Goal: Information Seeking & Learning: Learn about a topic

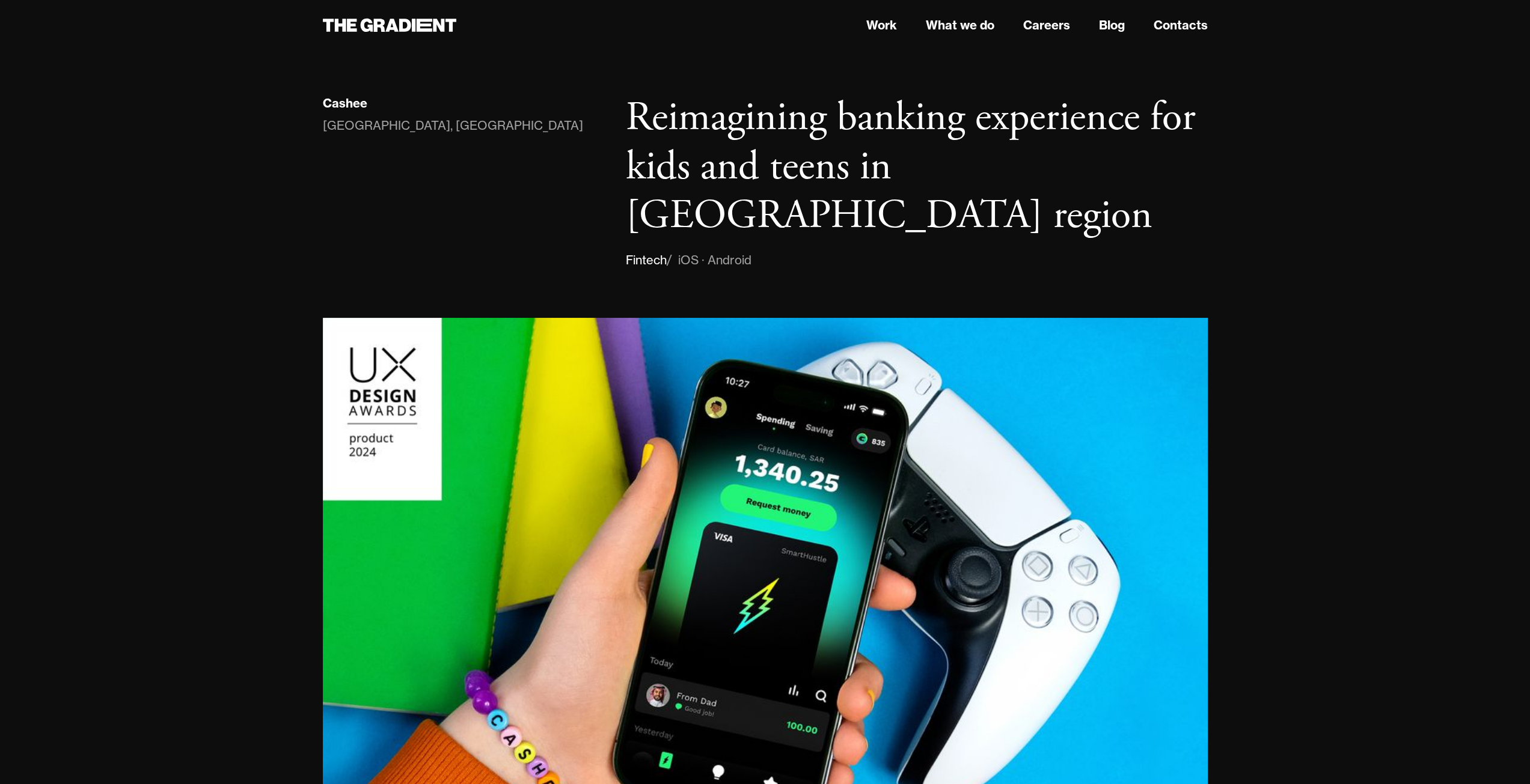
scroll to position [721, 0]
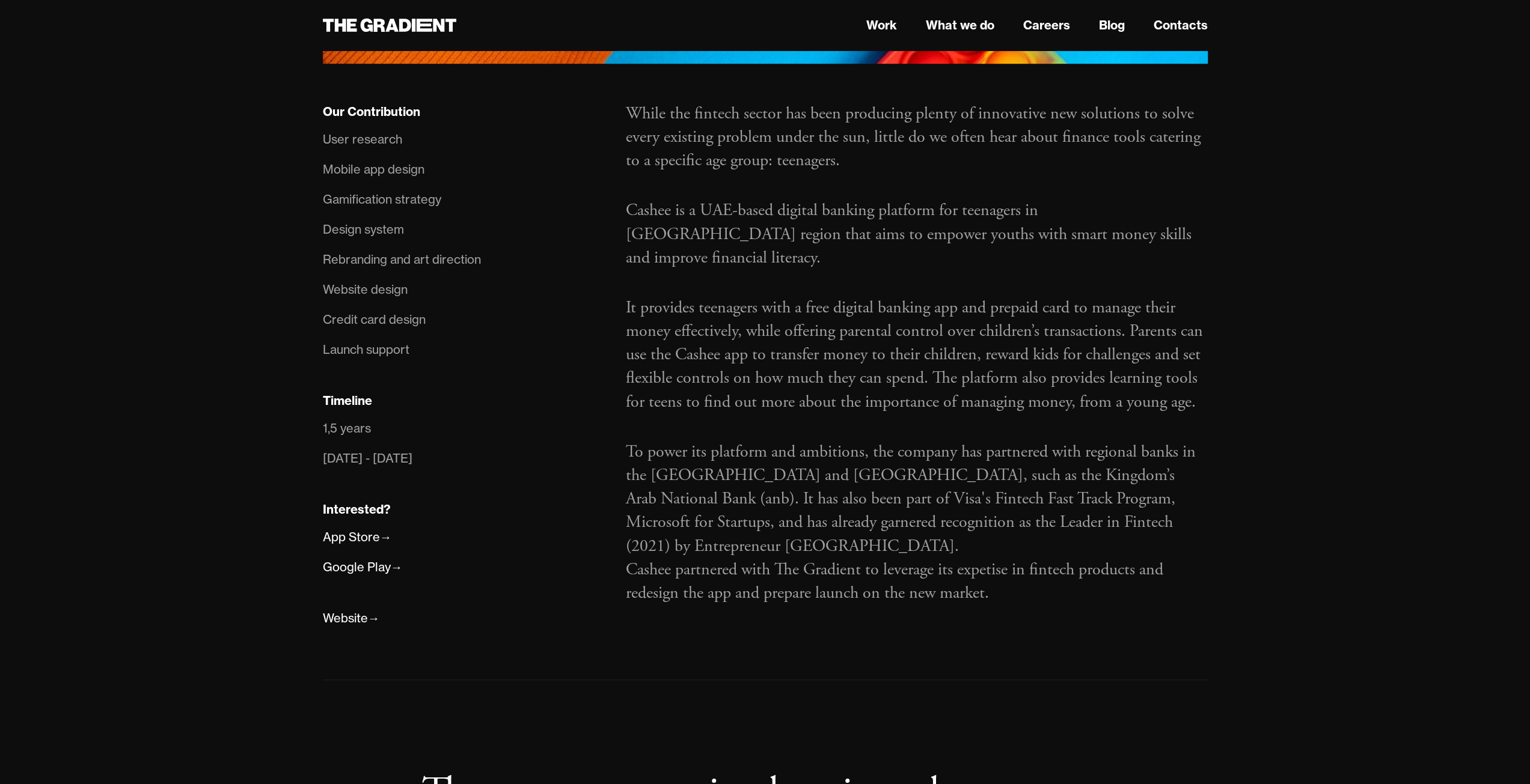
scroll to position [782, 0]
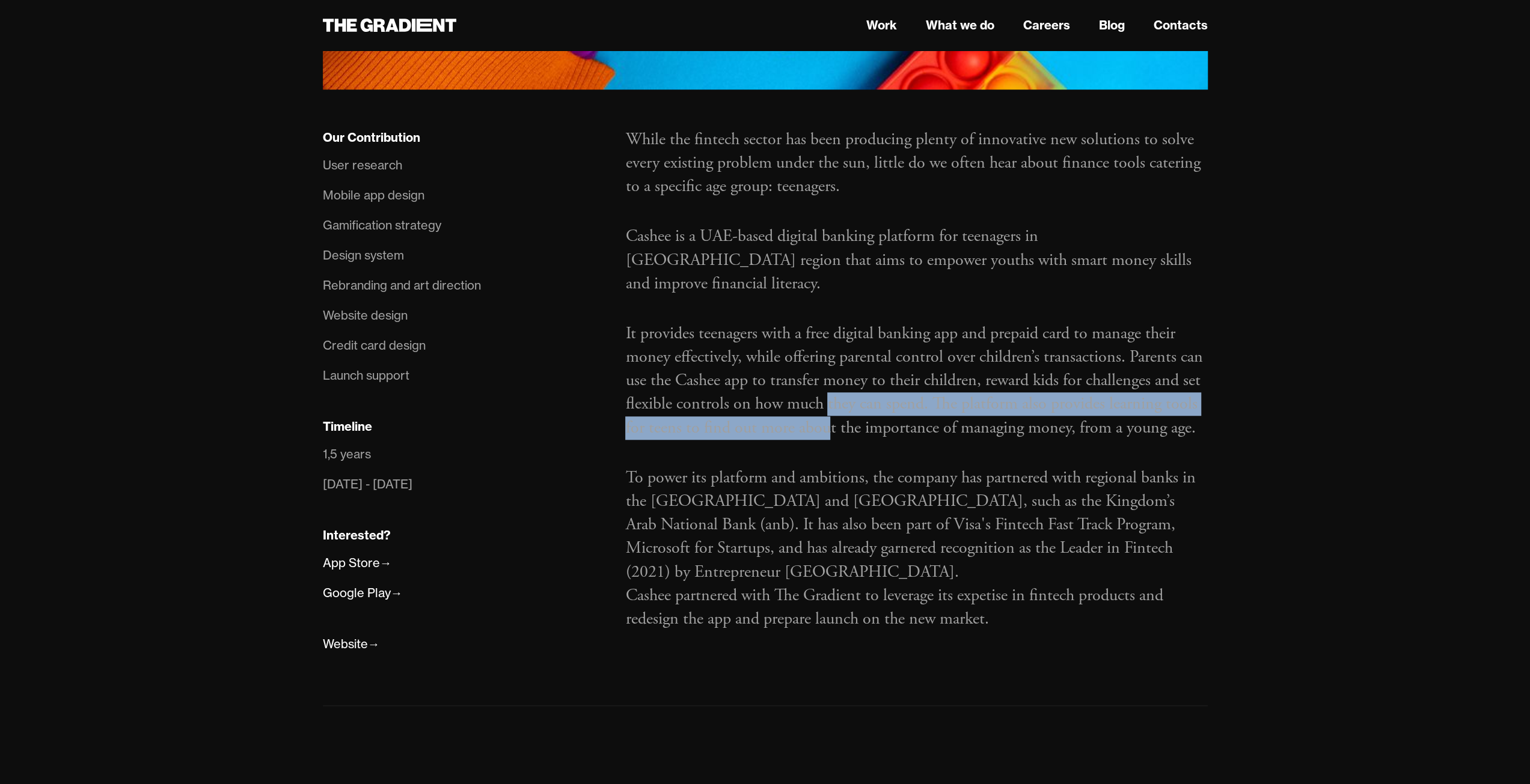
drag, startPoint x: 826, startPoint y: 343, endPoint x: 830, endPoint y: 368, distance: 25.3
click at [830, 370] on div "While the fintech sector has been producing plenty of innovative new solutions …" at bounding box center [916, 392] width 606 height 529
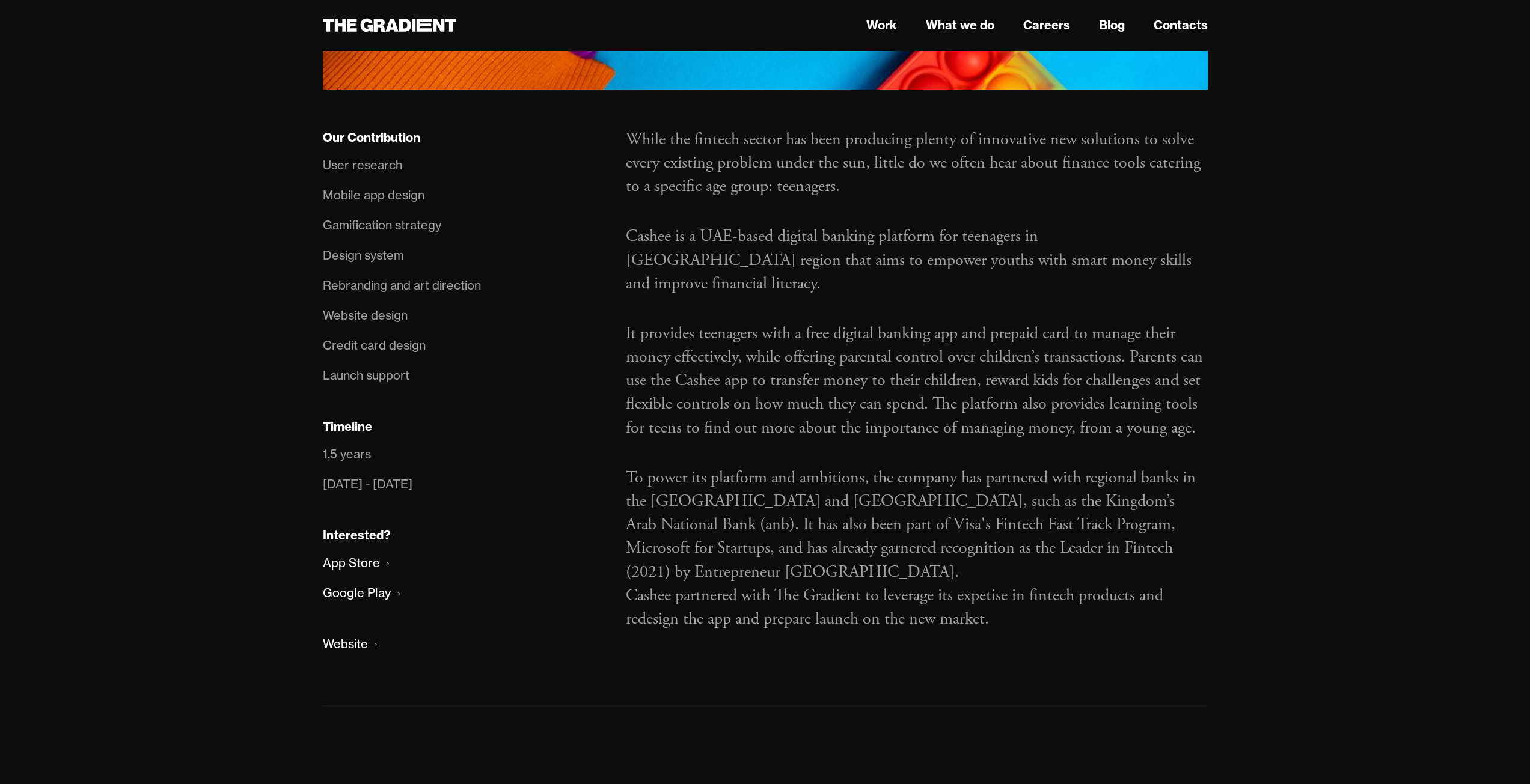
click at [848, 322] on p "It provides teenagers with a free digital banking app and prepaid card to manag…" at bounding box center [916, 381] width 582 height 118
click at [850, 322] on p "It provides teenagers with a free digital banking app and prepaid card to manag…" at bounding box center [916, 381] width 582 height 118
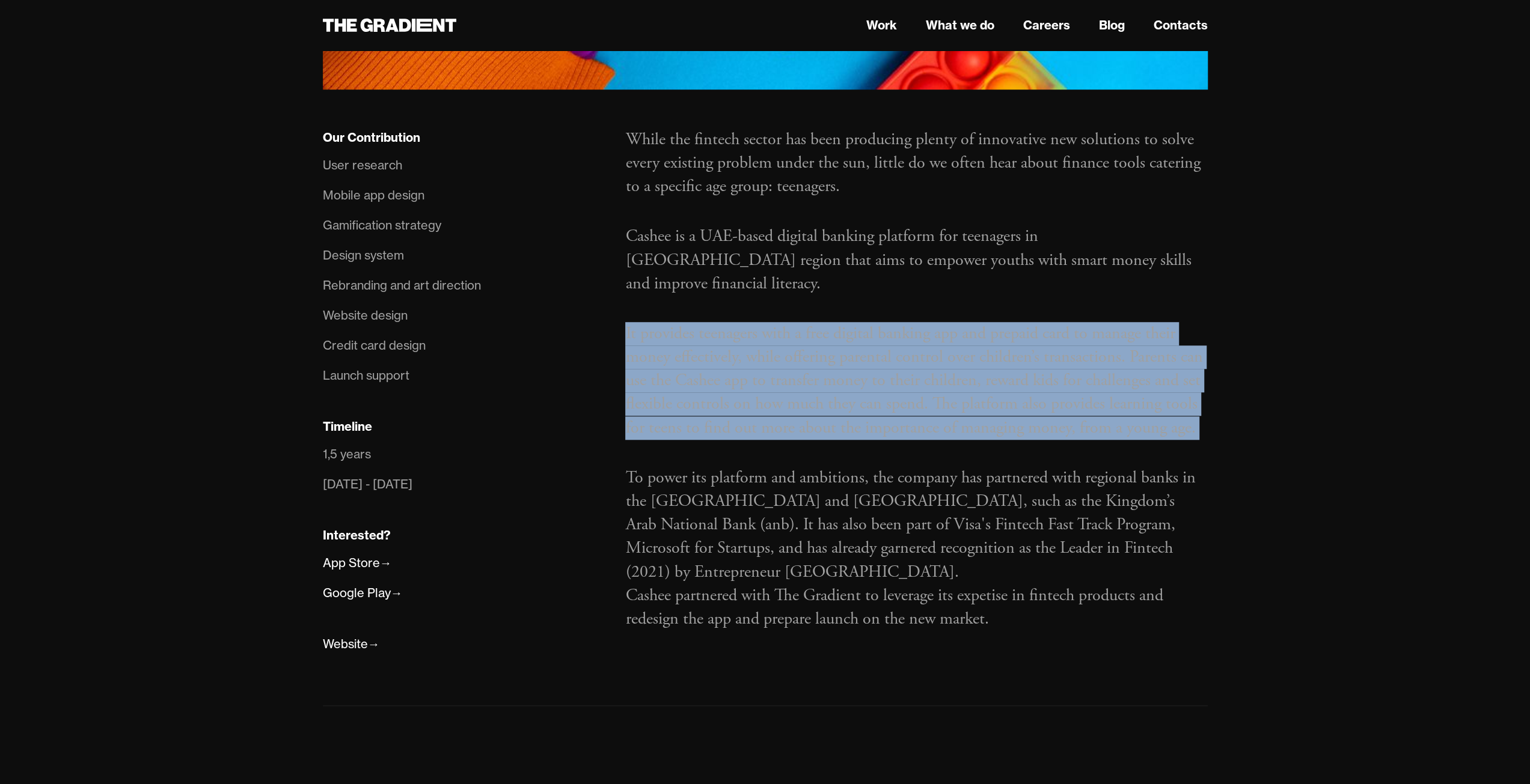
click at [850, 322] on p "It provides teenagers with a free digital banking app and prepaid card to manag…" at bounding box center [916, 381] width 582 height 118
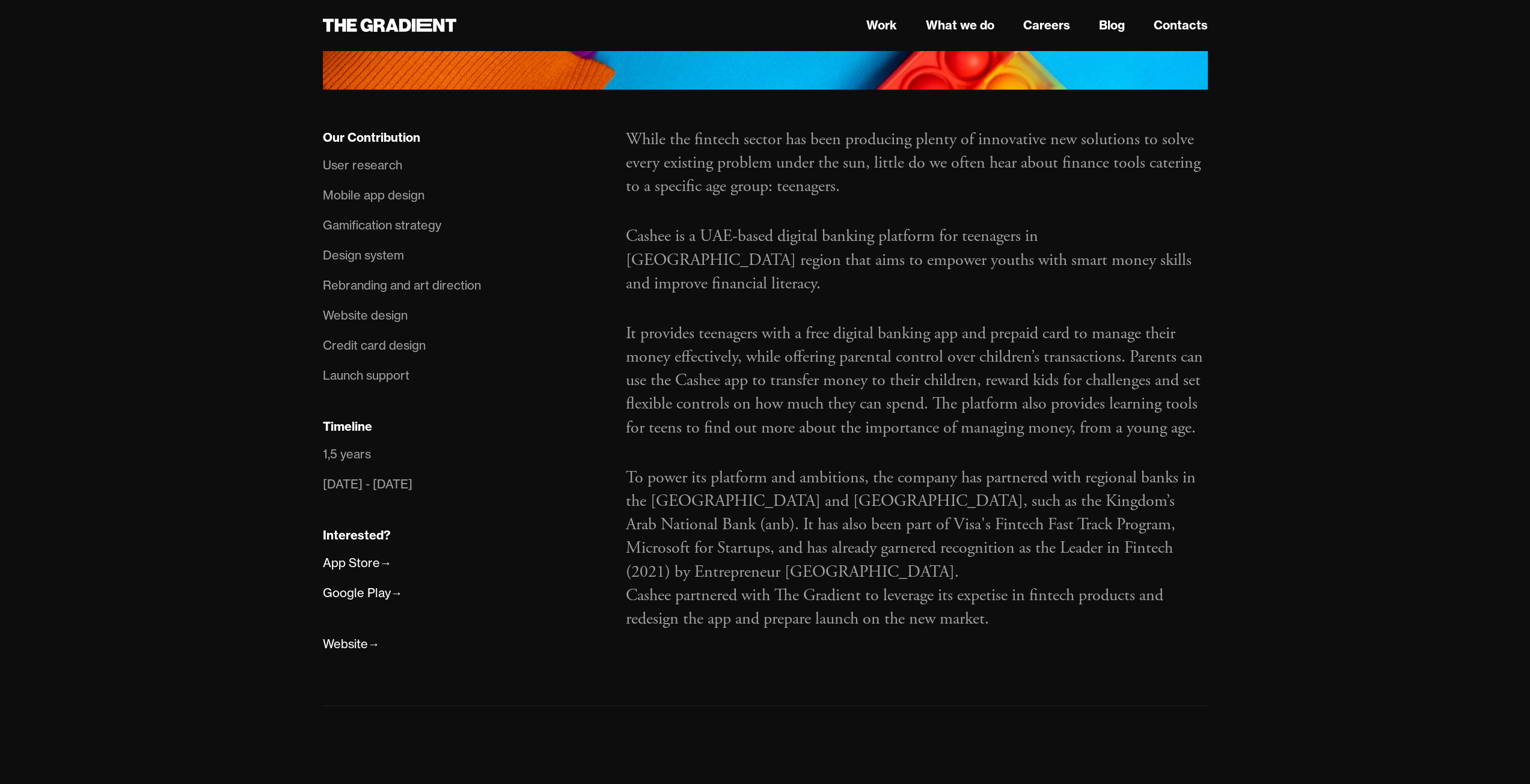
click at [817, 466] on p "To power its platform and ambitions, the company has partnered with regional ba…" at bounding box center [916, 525] width 582 height 118
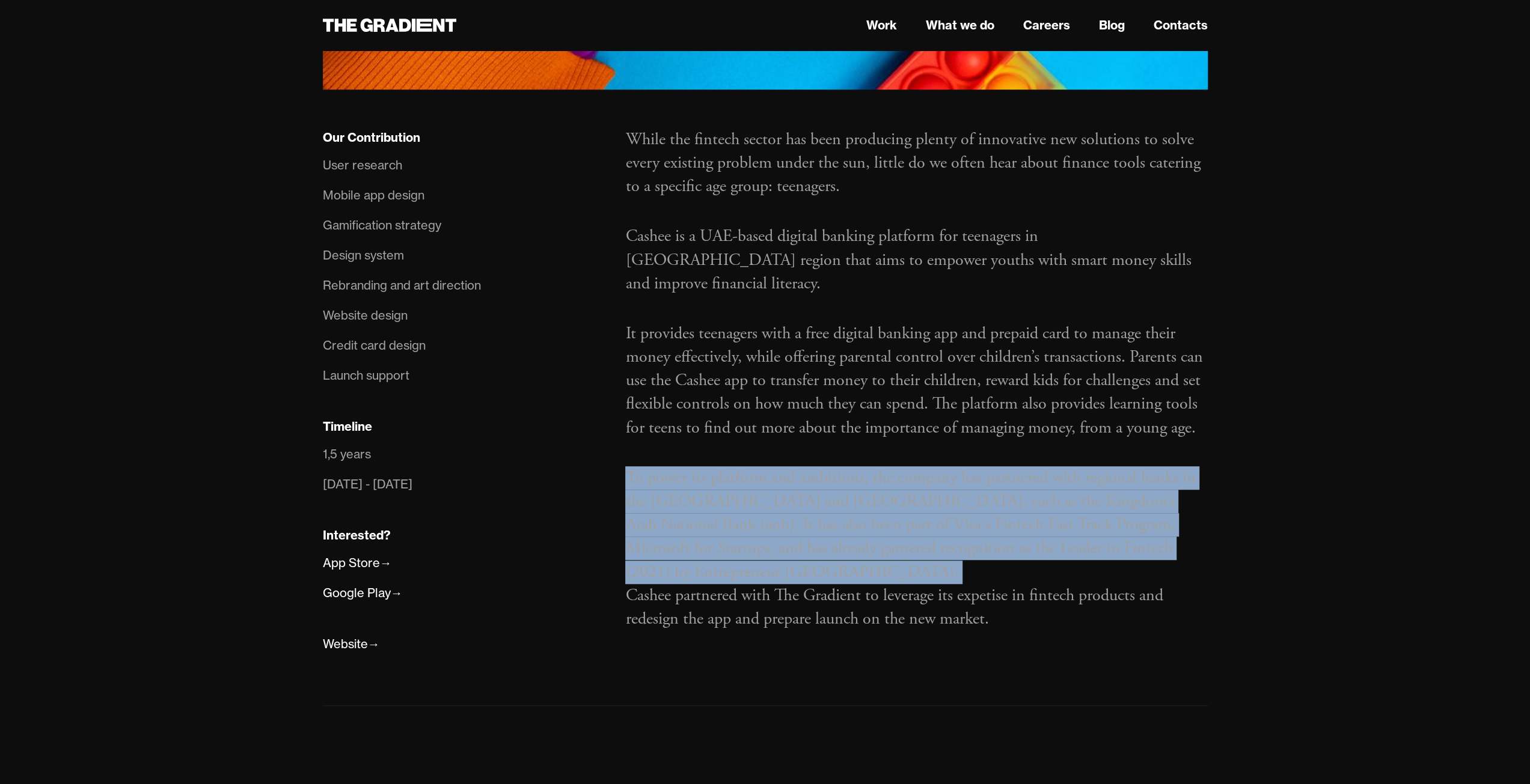
click at [819, 466] on p "To power its platform and ambitions, the company has partnered with regional ba…" at bounding box center [916, 525] width 582 height 118
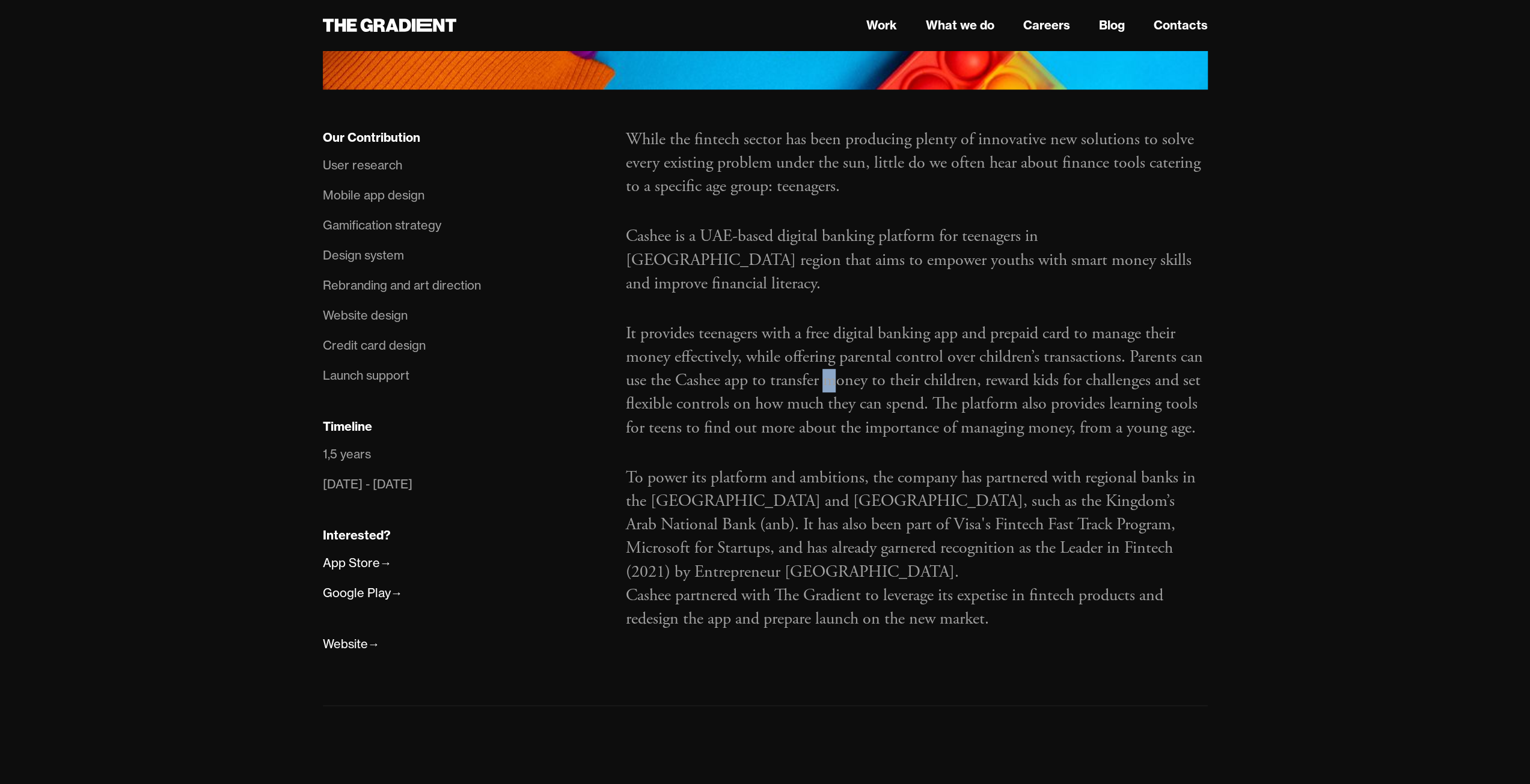
click at [830, 322] on p "It provides teenagers with a free digital banking app and prepaid card to manag…" at bounding box center [916, 381] width 582 height 118
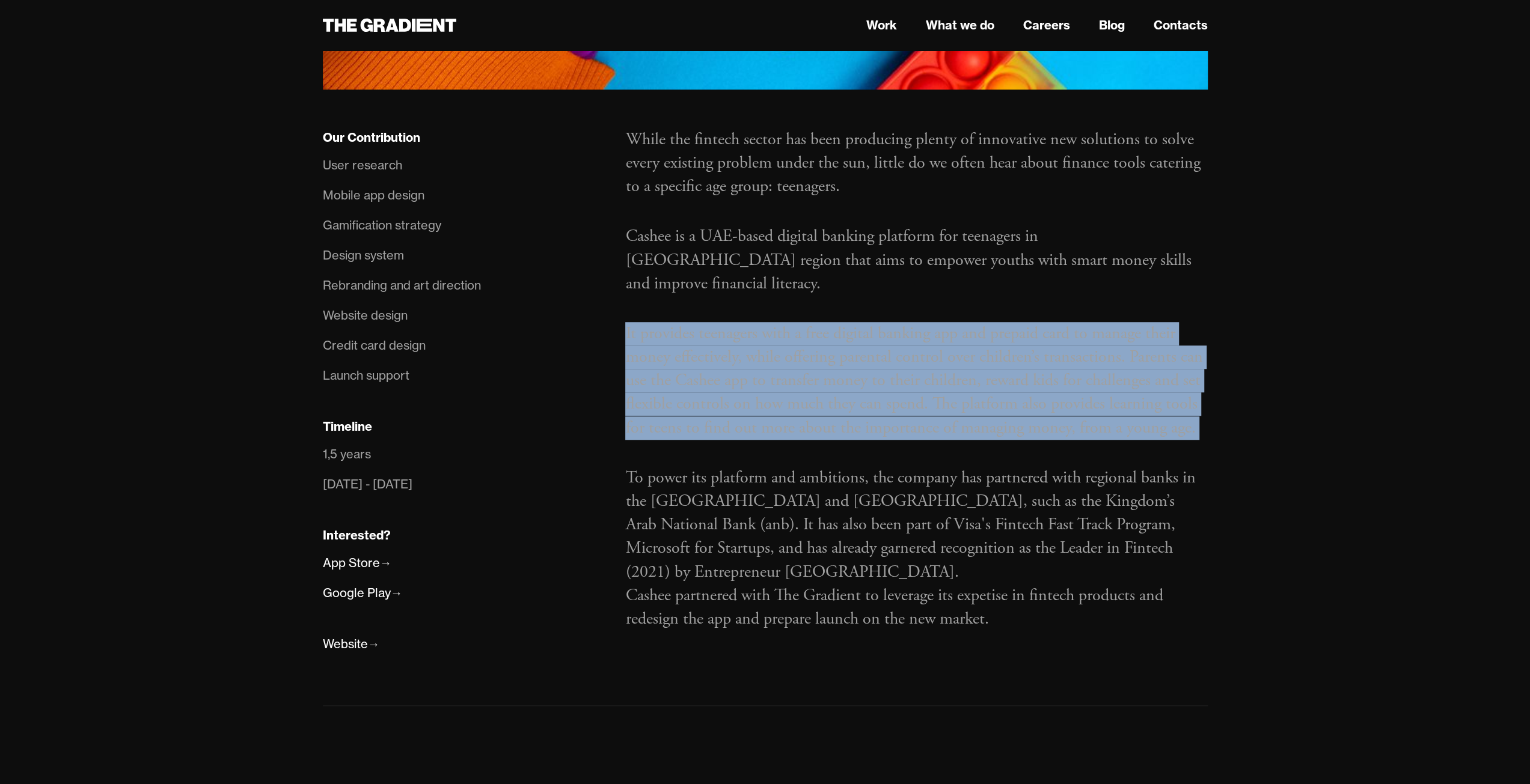
click at [830, 322] on p "It provides teenagers with a free digital banking app and prepaid card to manag…" at bounding box center [916, 381] width 582 height 118
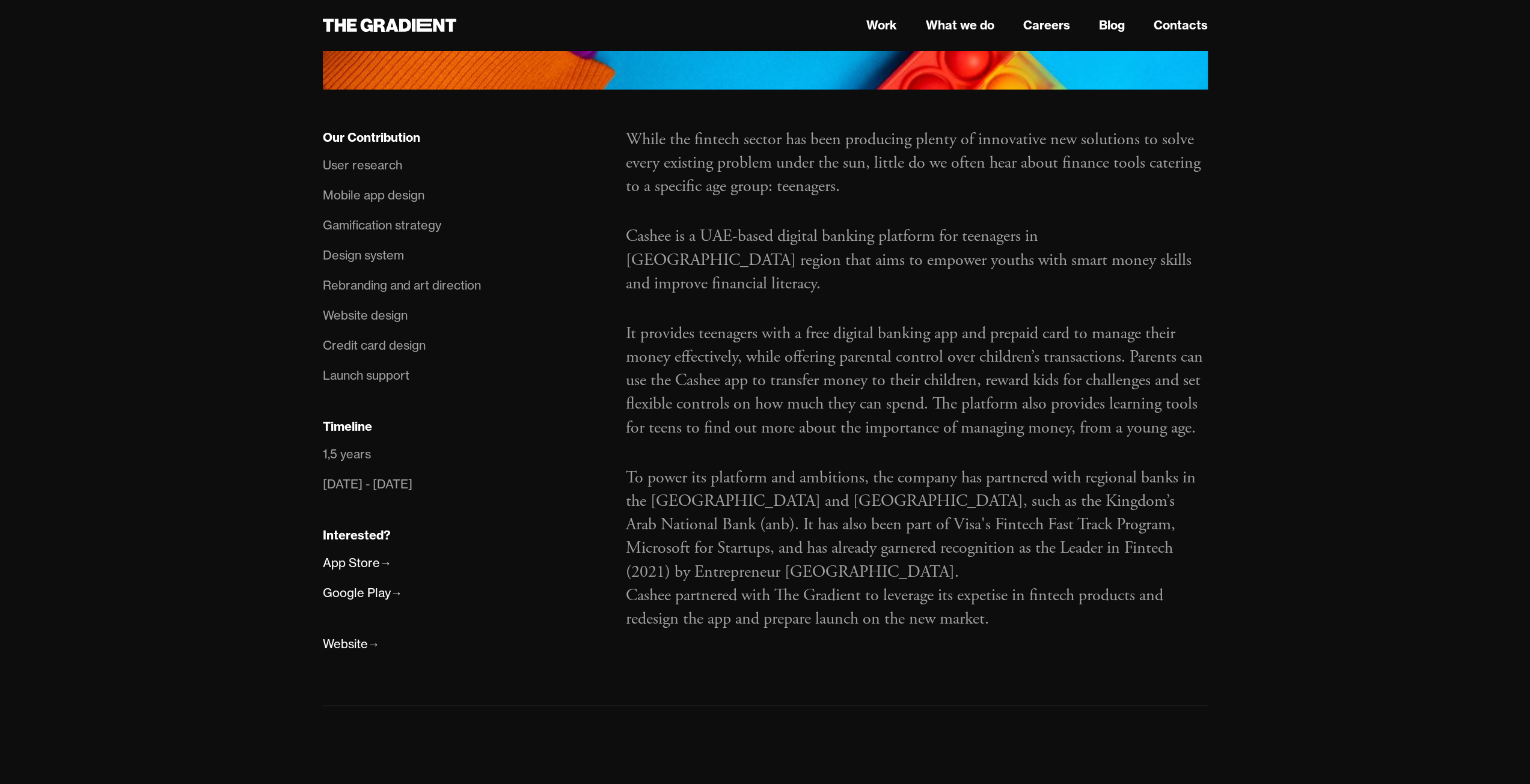
drag, startPoint x: 818, startPoint y: 468, endPoint x: 819, endPoint y: 461, distance: 7.1
click at [811, 466] on p "To power its platform and ambitions, the company has partnered with regional ba…" at bounding box center [916, 525] width 582 height 118
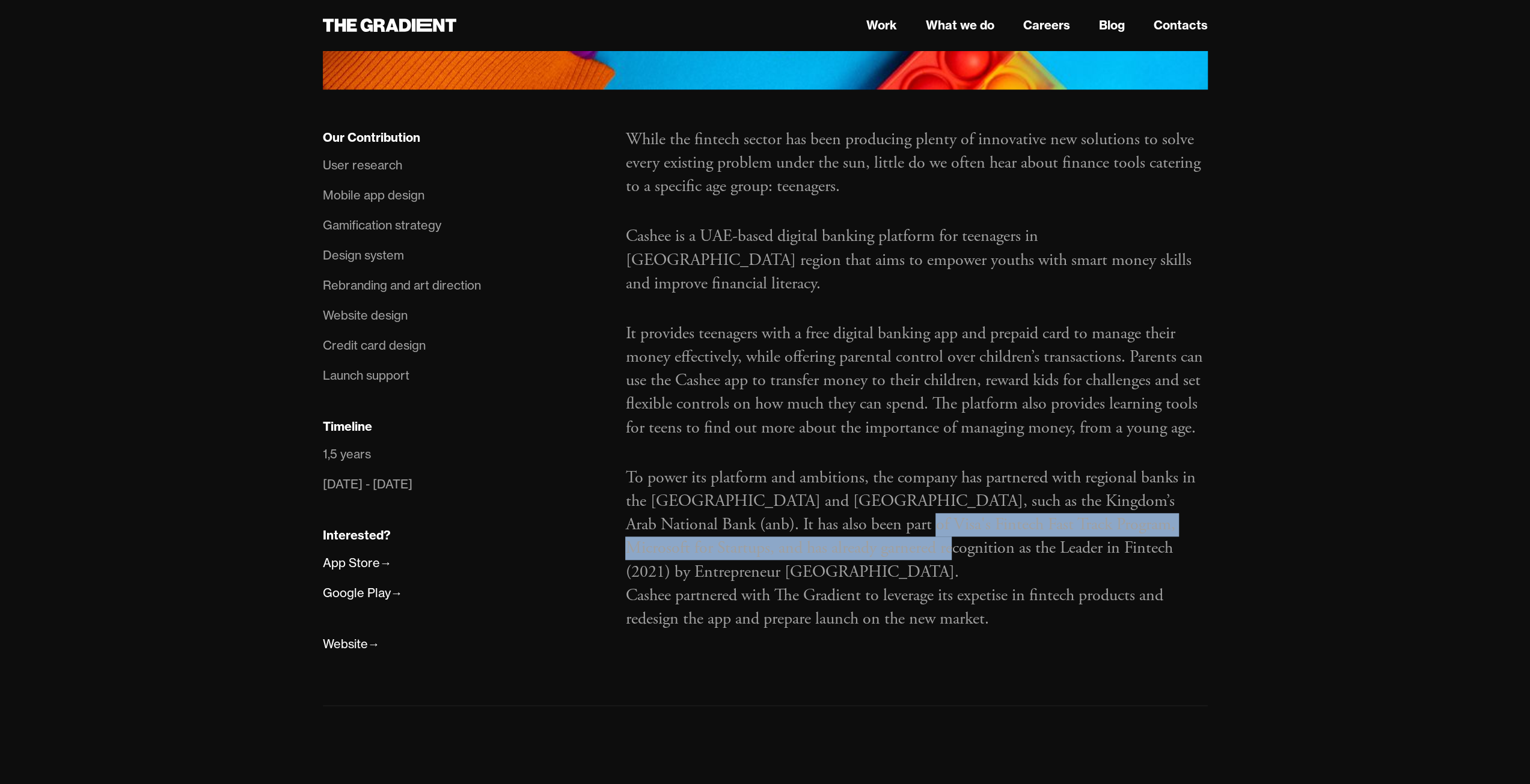
click at [818, 466] on p "To power its platform and ambitions, the company has partnered with regional ba…" at bounding box center [916, 525] width 582 height 118
click at [817, 466] on p "To power its platform and ambitions, the company has partnered with regional ba…" at bounding box center [916, 525] width 582 height 118
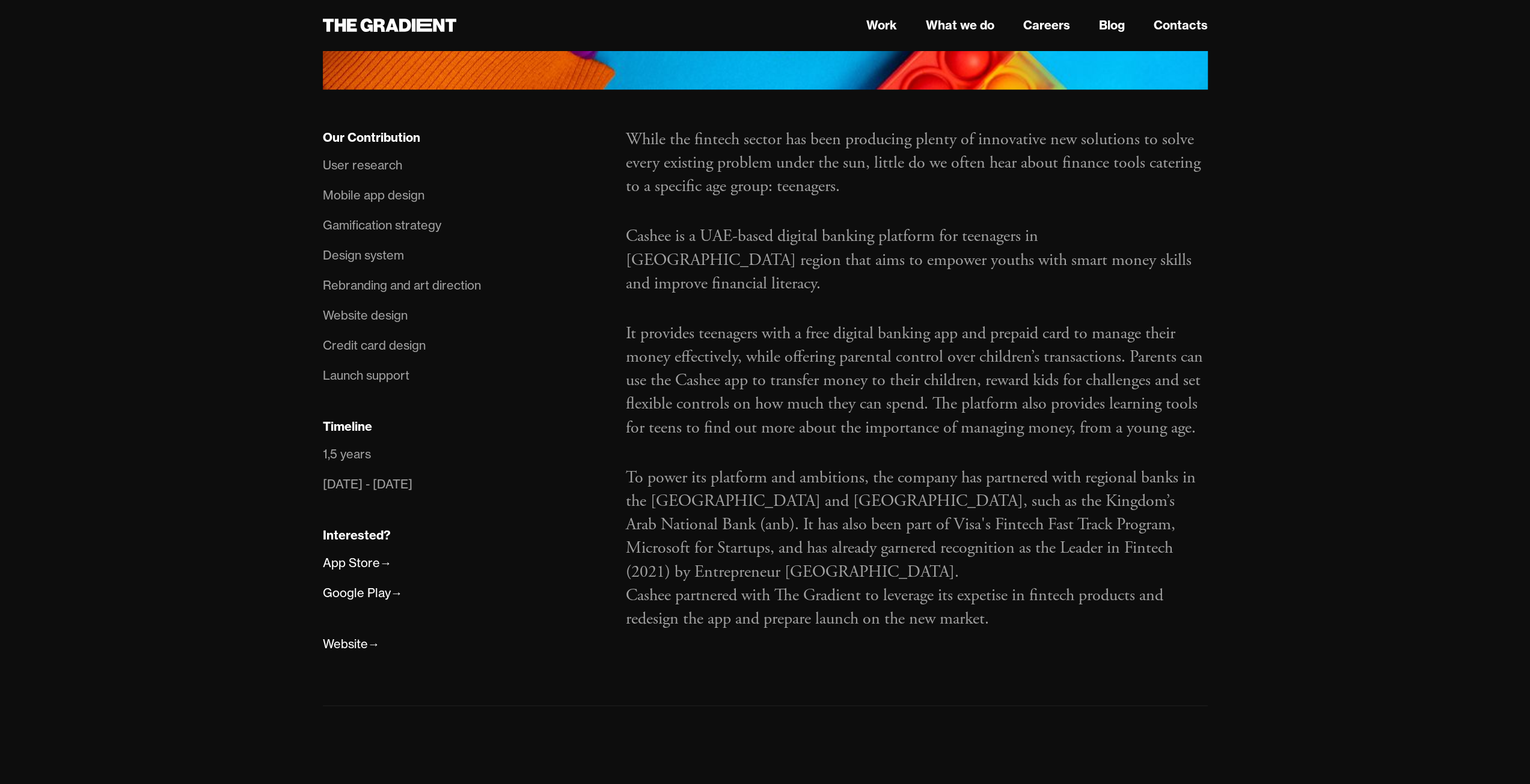
drag, startPoint x: 822, startPoint y: 463, endPoint x: 846, endPoint y: 462, distance: 24.0
click at [824, 466] on p "To power its platform and ambitions, the company has partnered with regional ba…" at bounding box center [916, 525] width 582 height 118
drag, startPoint x: 847, startPoint y: 463, endPoint x: 856, endPoint y: 464, distance: 9.1
click at [850, 466] on p "To power its platform and ambitions, the company has partnered with regional ba…" at bounding box center [916, 525] width 582 height 118
click at [1081, 536] on div "While the fintech sector has been producing plenty of innovative new solutions …" at bounding box center [916, 392] width 606 height 529
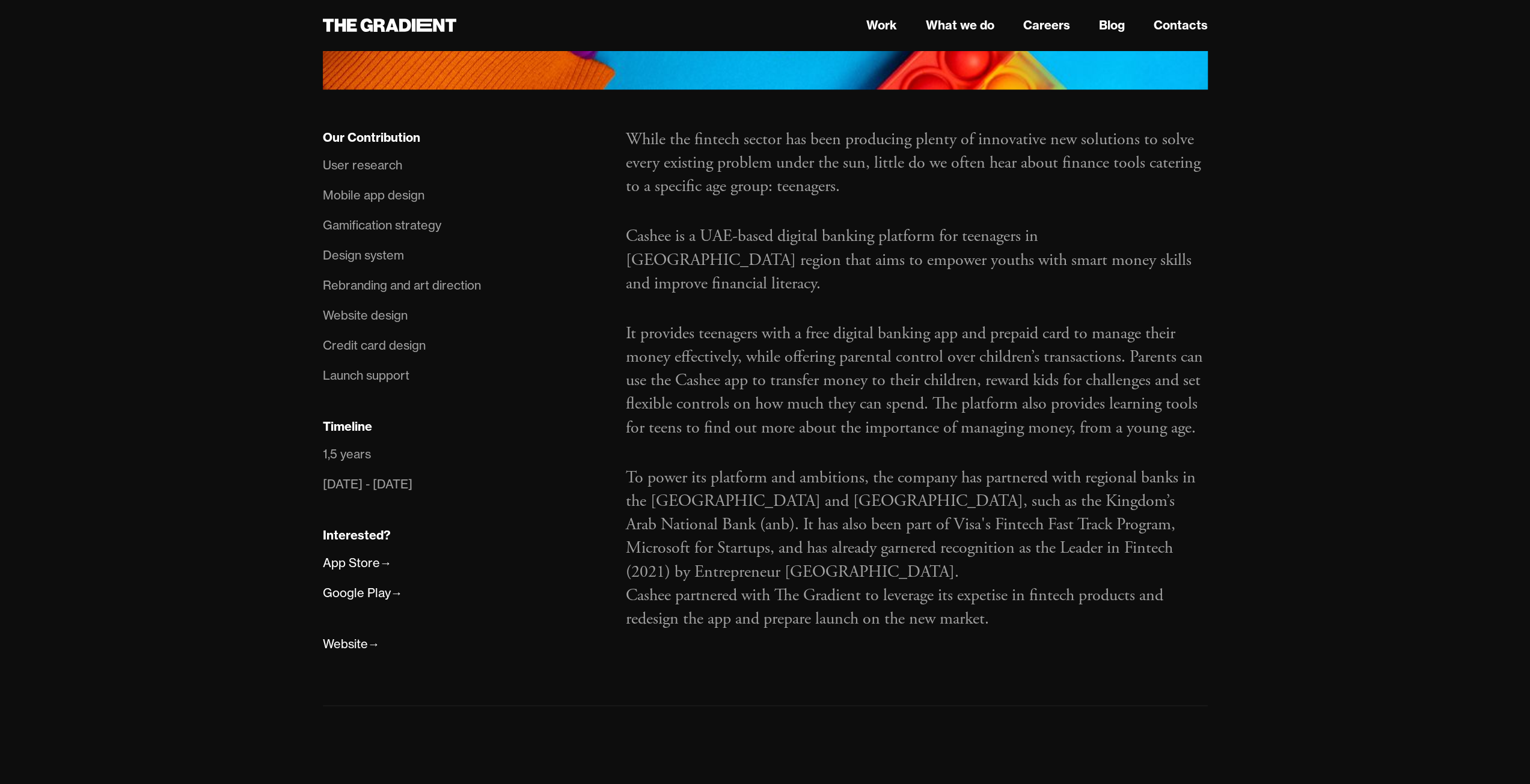
click at [1083, 536] on div "While the fintech sector has been producing plenty of innovative new solutions …" at bounding box center [916, 392] width 606 height 529
click at [1082, 584] on p "Cashee partnered with The Gradient to leverage its expetise in fintech products…" at bounding box center [916, 608] width 582 height 47
click at [1081, 584] on p "Cashee partnered with The Gradient to leverage its expetise in fintech products…" at bounding box center [916, 608] width 582 height 47
click at [944, 469] on p "To power its platform and ambitions, the company has partnered with regional ba…" at bounding box center [916, 525] width 582 height 118
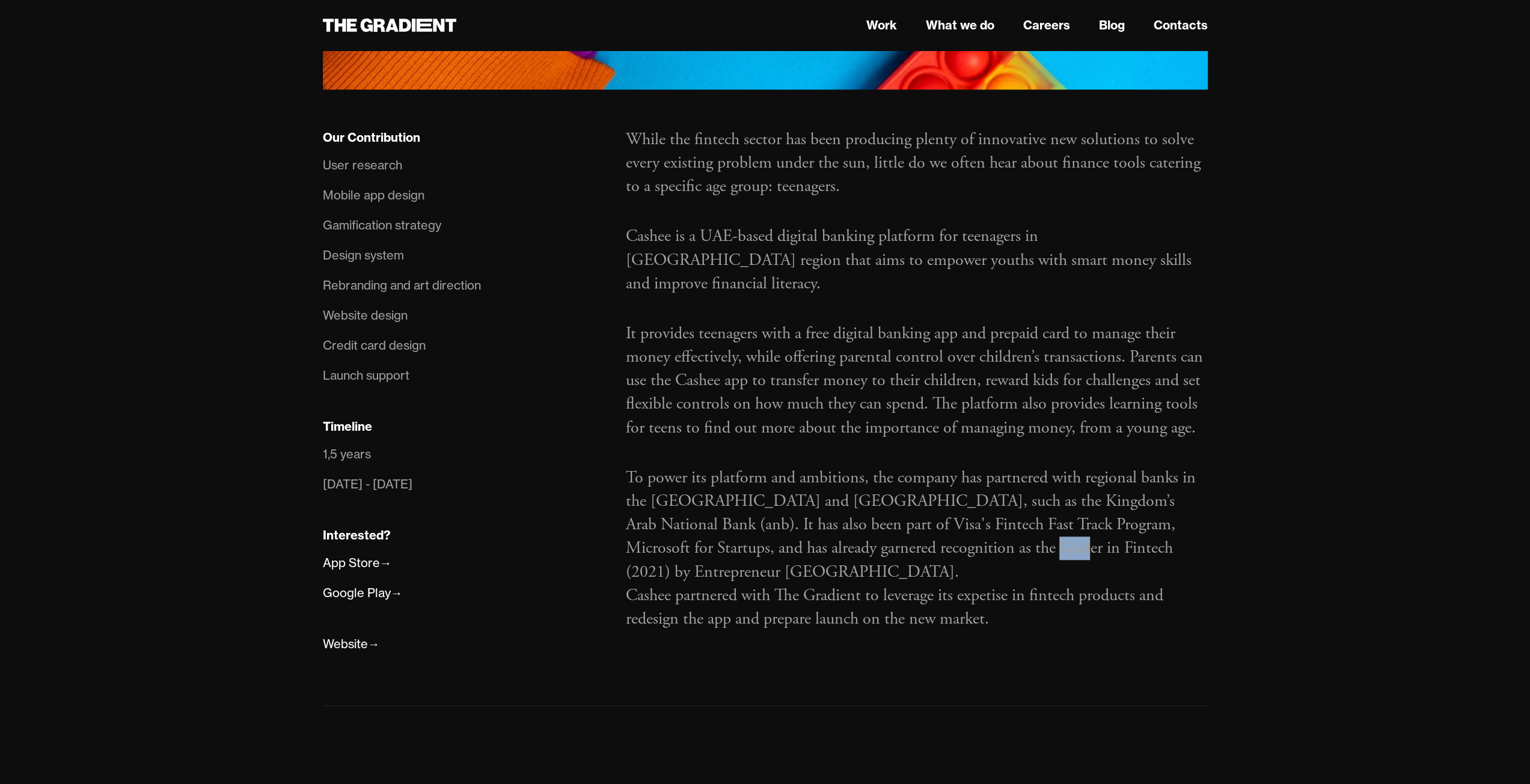
click at [942, 469] on p "To power its platform and ambitions, the company has partnered with regional ba…" at bounding box center [916, 525] width 582 height 118
click at [933, 473] on p "To power its platform and ambitions, the company has partnered with regional ba…" at bounding box center [916, 525] width 582 height 118
drag, startPoint x: 866, startPoint y: 618, endPoint x: 875, endPoint y: 614, distance: 9.8
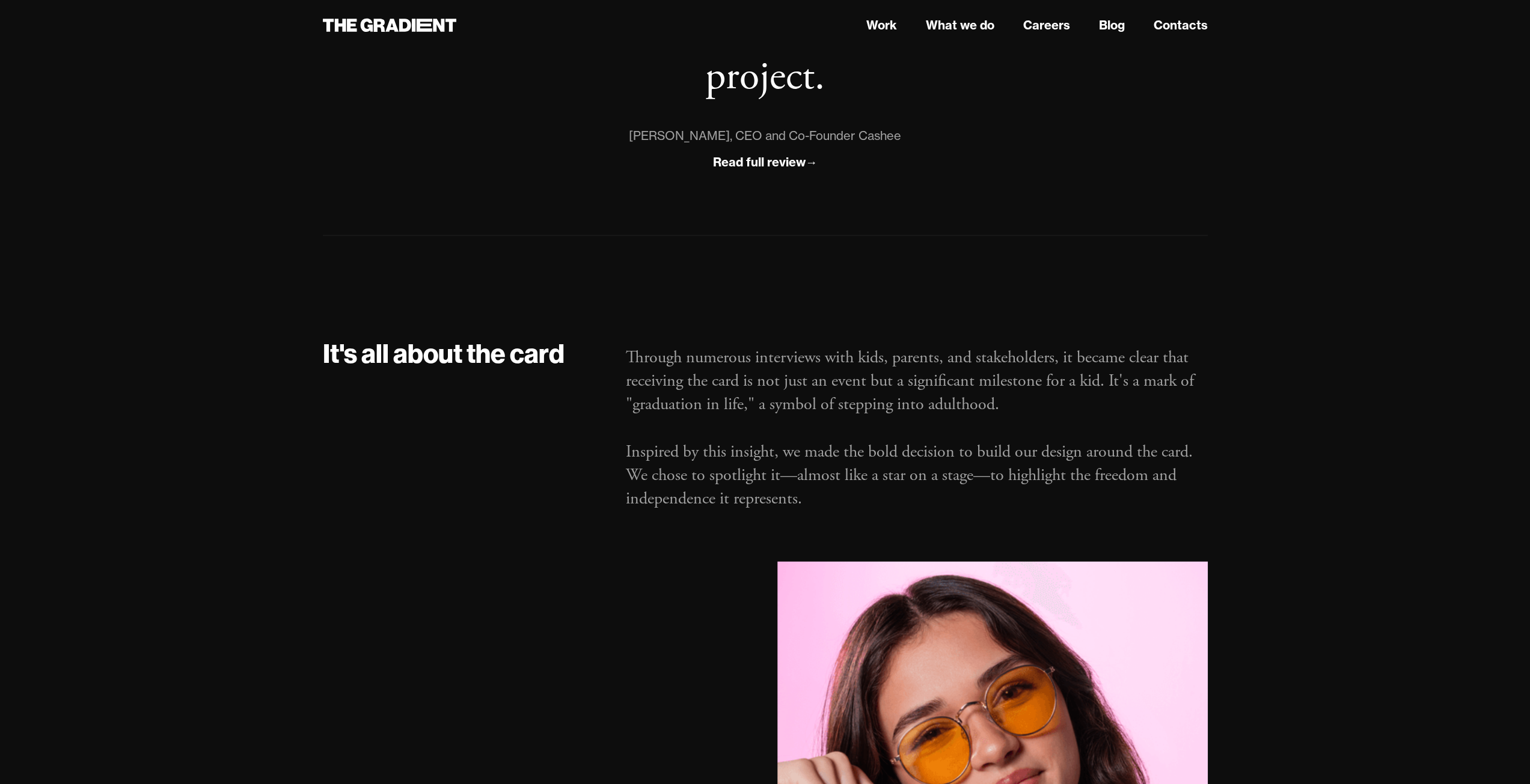
scroll to position [1622, 0]
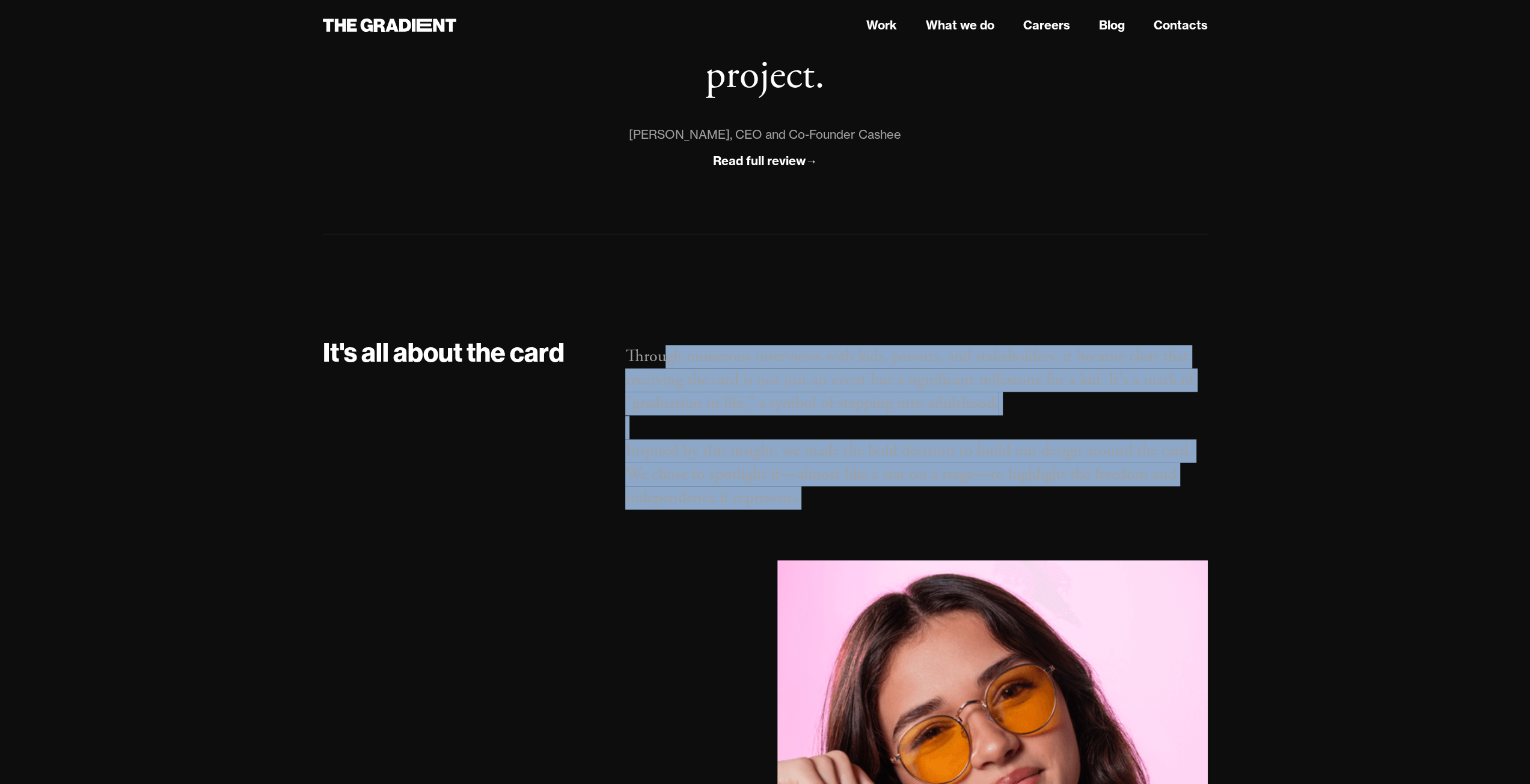
drag, startPoint x: 700, startPoint y: 307, endPoint x: 997, endPoint y: 438, distance: 324.6
click at [997, 438] on p "Through numerous interviews with kids, parents, and stakeholders, it became cle…" at bounding box center [916, 427] width 582 height 164
click at [991, 437] on p "Through numerous interviews with kids, parents, and stakeholders, it became cle…" at bounding box center [916, 427] width 582 height 164
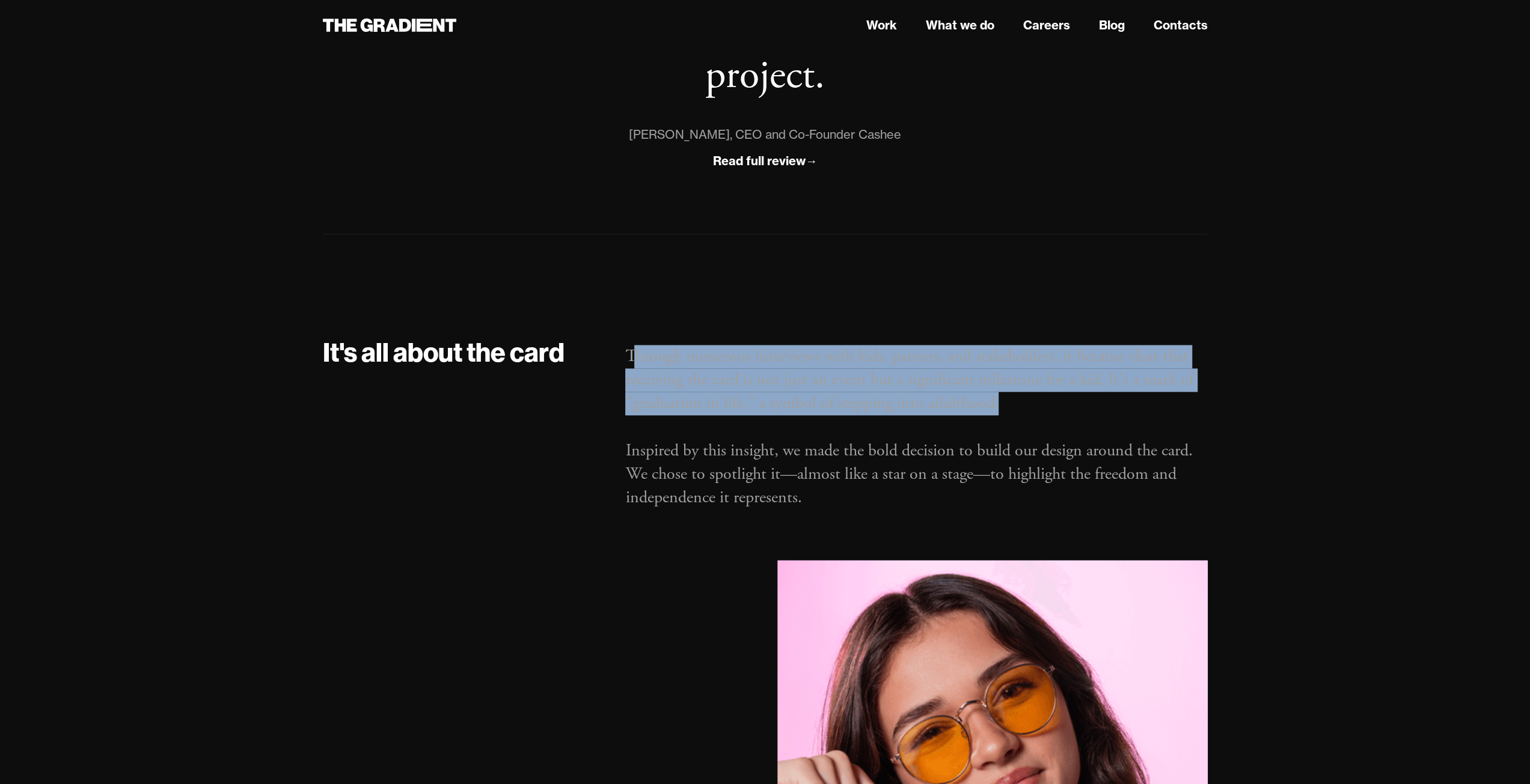
drag, startPoint x: 631, startPoint y: 310, endPoint x: 1044, endPoint y: 346, distance: 414.6
click at [1044, 346] on p "Through numerous interviews with kids, parents, and stakeholders, it became cle…" at bounding box center [916, 427] width 582 height 164
click at [1044, 348] on p "Through numerous interviews with kids, parents, and stakeholders, it became cle…" at bounding box center [916, 427] width 582 height 164
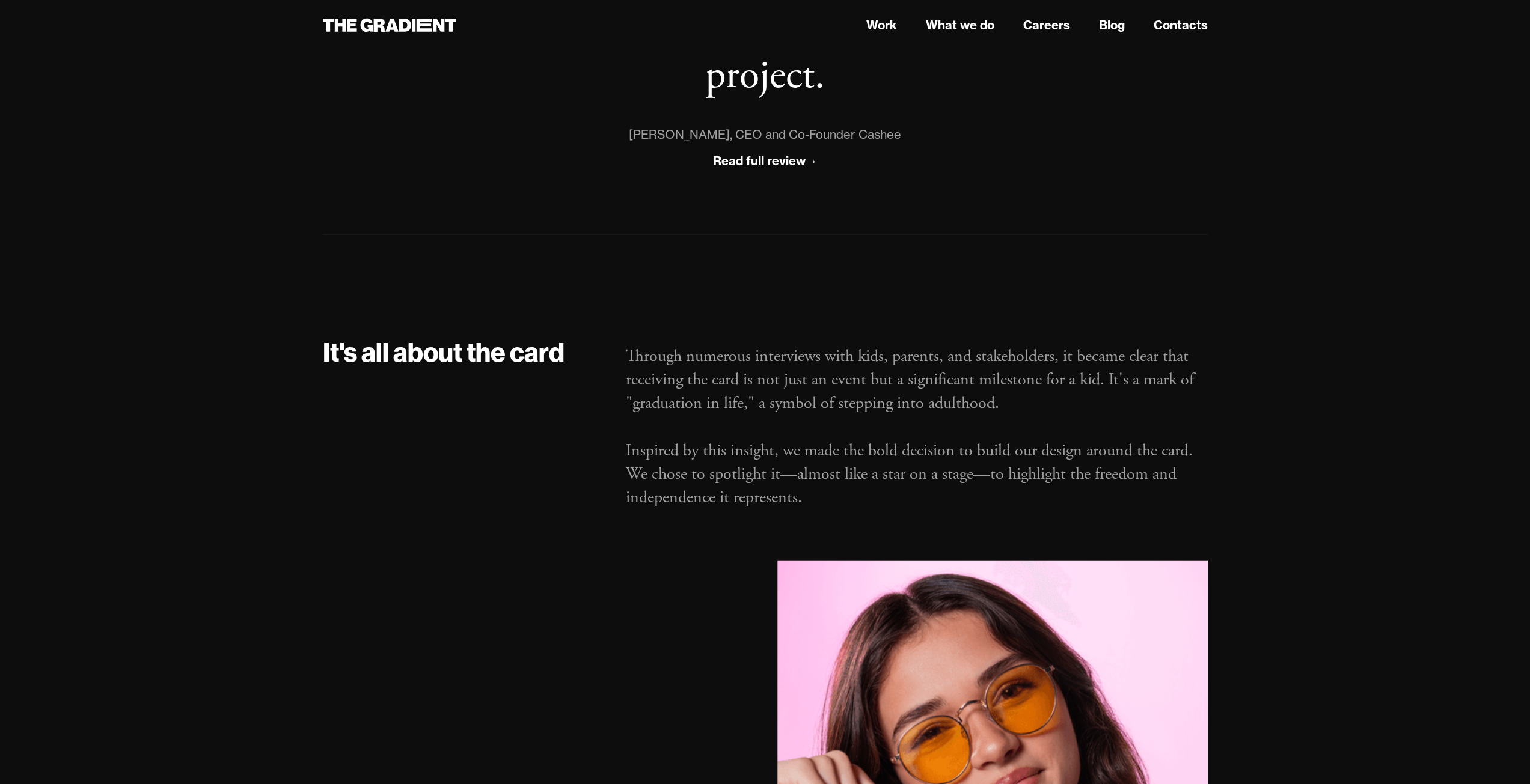
click at [676, 368] on p "Through numerous interviews with kids, parents, and stakeholders, it became cle…" at bounding box center [916, 427] width 582 height 164
drag, startPoint x: 676, startPoint y: 368, endPoint x: 671, endPoint y: 375, distance: 8.6
click at [675, 370] on p "Through numerous interviews with kids, parents, and stakeholders, it became cle…" at bounding box center [916, 427] width 582 height 164
click at [671, 375] on p "Through numerous interviews with kids, parents, and stakeholders, it became cle…" at bounding box center [916, 427] width 582 height 164
click at [706, 451] on p "Through numerous interviews with kids, parents, and stakeholders, it became cle…" at bounding box center [916, 427] width 582 height 164
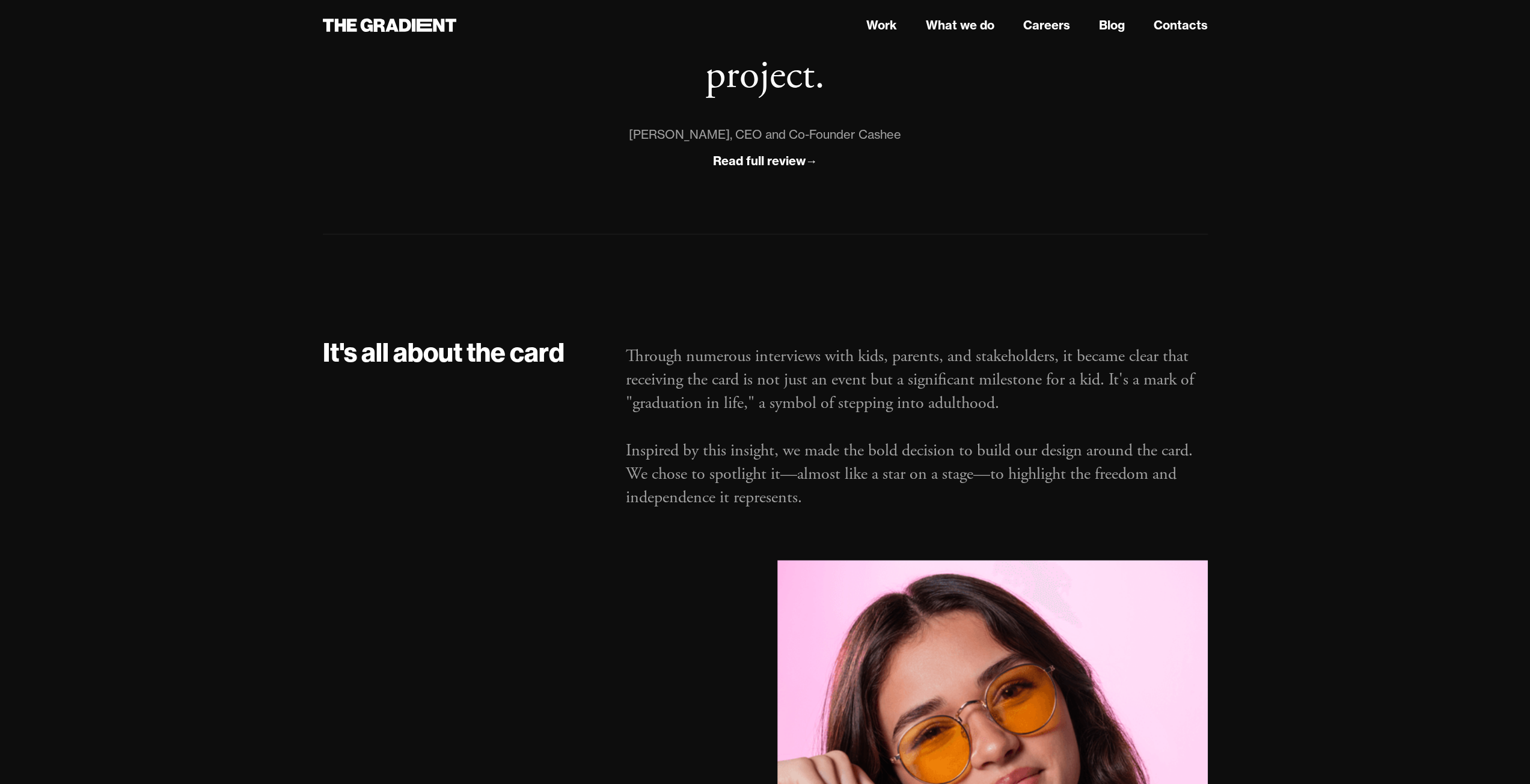
click at [706, 446] on p "Through numerous interviews with kids, parents, and stakeholders, it became cle…" at bounding box center [916, 427] width 582 height 164
click at [704, 445] on p "Through numerous interviews with kids, parents, and stakeholders, it became cle…" at bounding box center [916, 427] width 582 height 164
click at [704, 444] on p "Through numerous interviews with kids, parents, and stakeholders, it became cle…" at bounding box center [916, 427] width 582 height 164
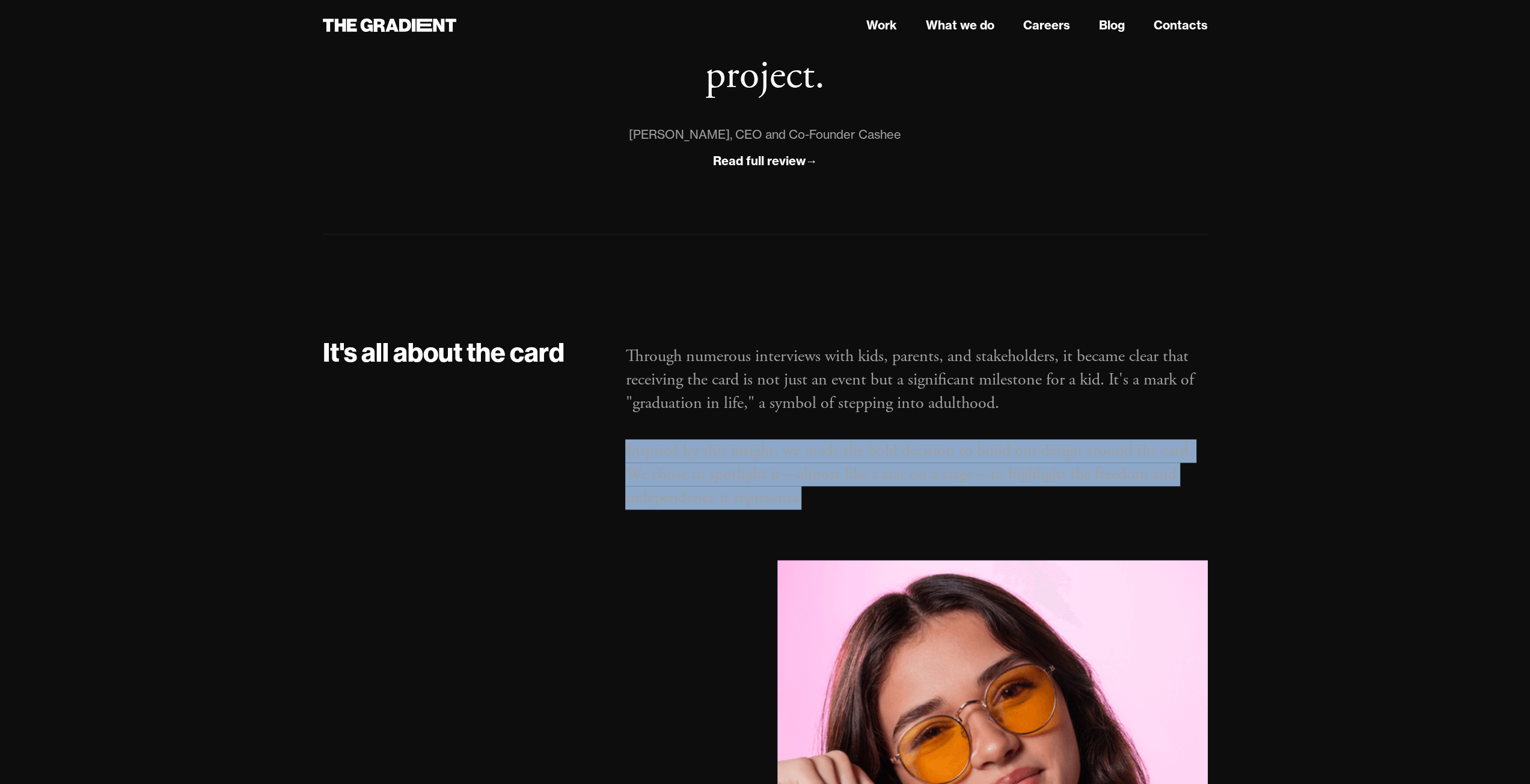
click at [704, 444] on p "Through numerous interviews with kids, parents, and stakeholders, it became cle…" at bounding box center [916, 427] width 582 height 164
click at [842, 446] on p "Through numerous interviews with kids, parents, and stakeholders, it became cle…" at bounding box center [916, 427] width 582 height 164
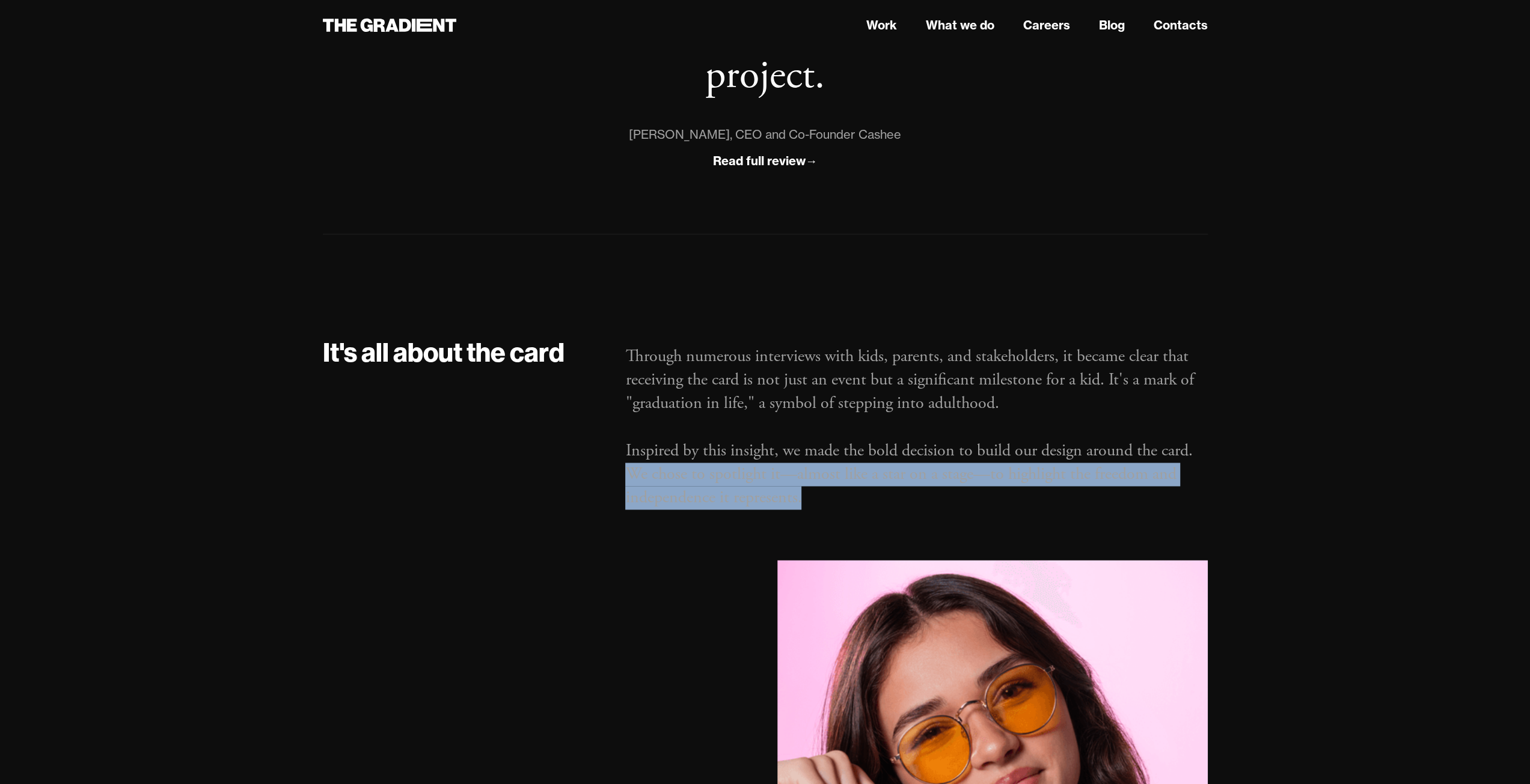
drag, startPoint x: 630, startPoint y: 414, endPoint x: 910, endPoint y: 443, distance: 281.5
click at [914, 441] on p "Through numerous interviews with kids, parents, and stakeholders, it became cle…" at bounding box center [916, 427] width 582 height 164
click at [904, 441] on p "Through numerous interviews with kids, parents, and stakeholders, it became cle…" at bounding box center [916, 427] width 582 height 164
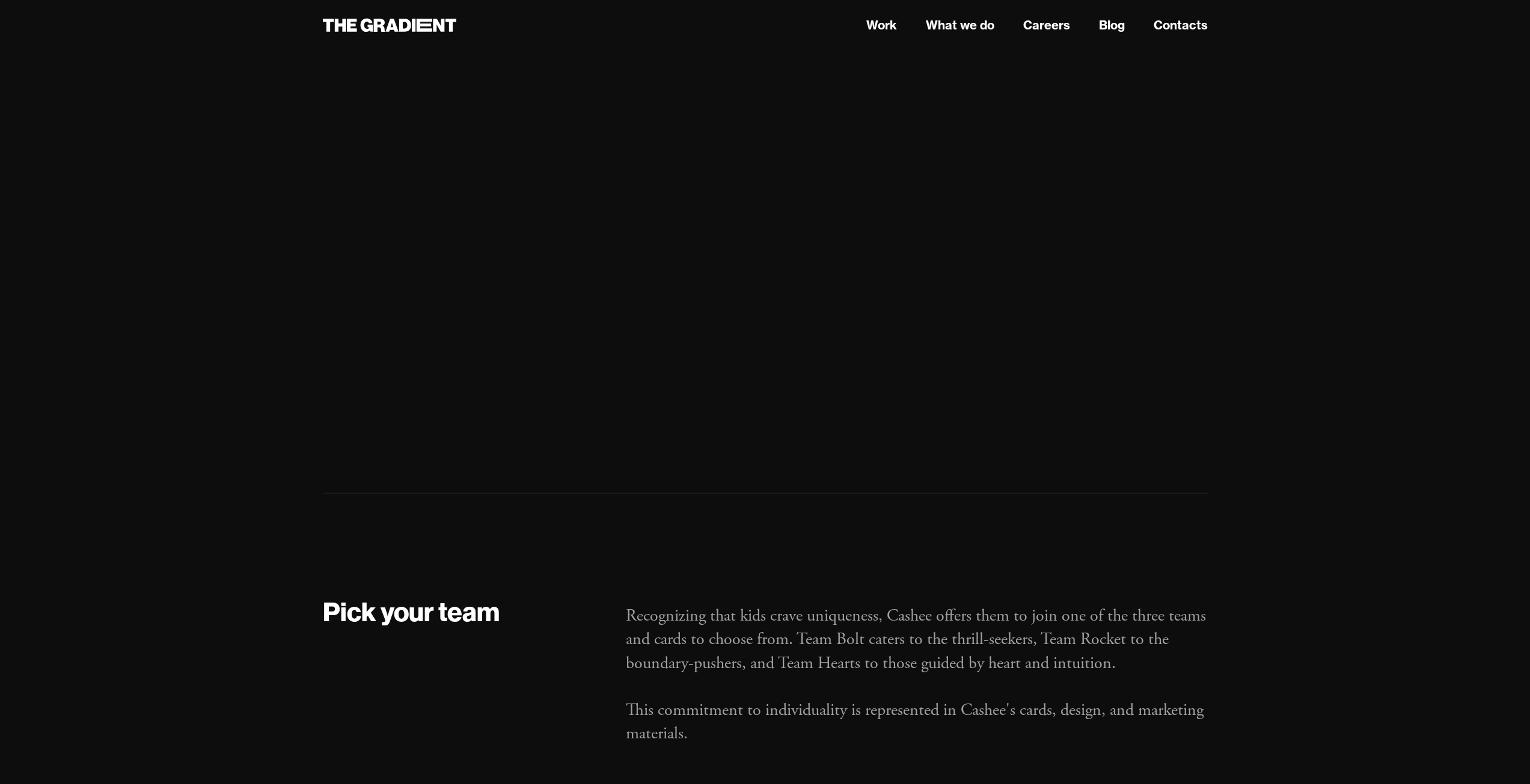
scroll to position [3005, 0]
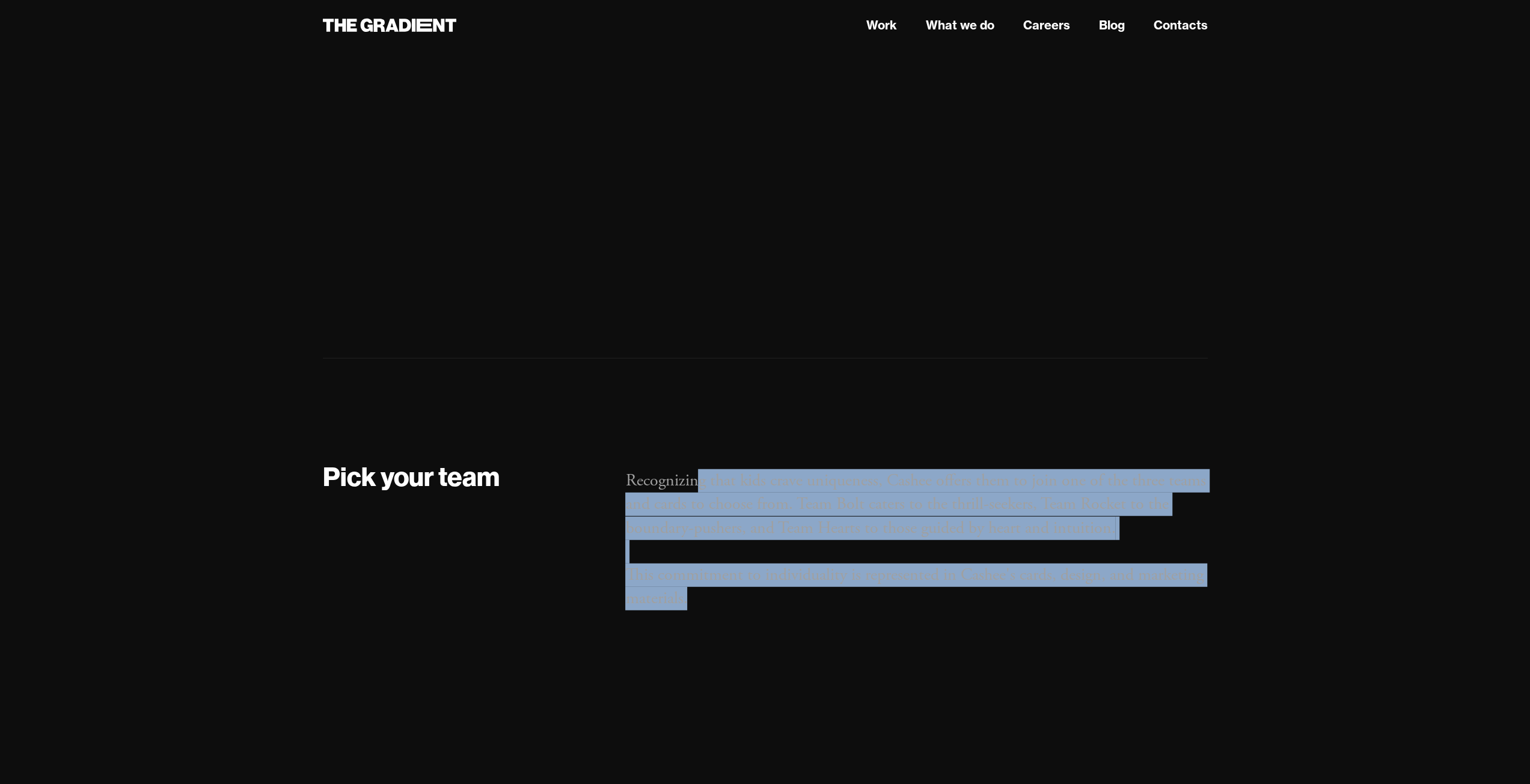
drag, startPoint x: 698, startPoint y: 422, endPoint x: 745, endPoint y: 576, distance: 161.0
click at [745, 576] on div "Recognizing that kids crave uniqueness, Cashee offers them to join one of the t…" at bounding box center [916, 548] width 606 height 177
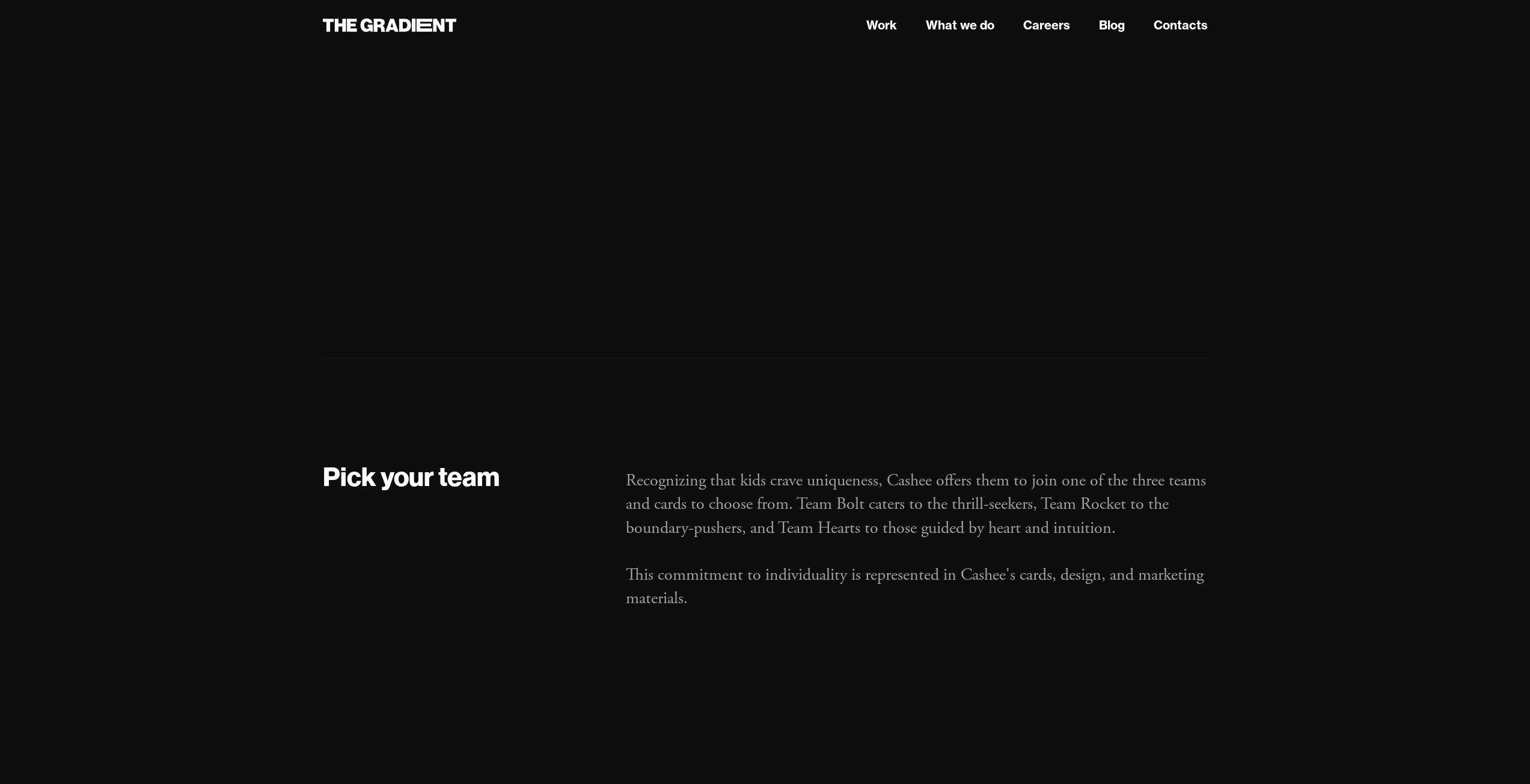
click at [945, 469] on p "Recognizing that kids crave uniqueness, Cashee offers them to join one of the t…" at bounding box center [916, 540] width 582 height 141
drag, startPoint x: 945, startPoint y: 434, endPoint x: 952, endPoint y: 431, distance: 7.6
click at [947, 469] on p "Recognizing that kids crave uniqueness, Cashee offers them to join one of the t…" at bounding box center [916, 540] width 582 height 141
click at [953, 469] on p "Recognizing that kids crave uniqueness, Cashee offers them to join one of the t…" at bounding box center [916, 540] width 582 height 141
click at [954, 469] on p "Recognizing that kids crave uniqueness, Cashee offers them to join one of the t…" at bounding box center [916, 540] width 582 height 141
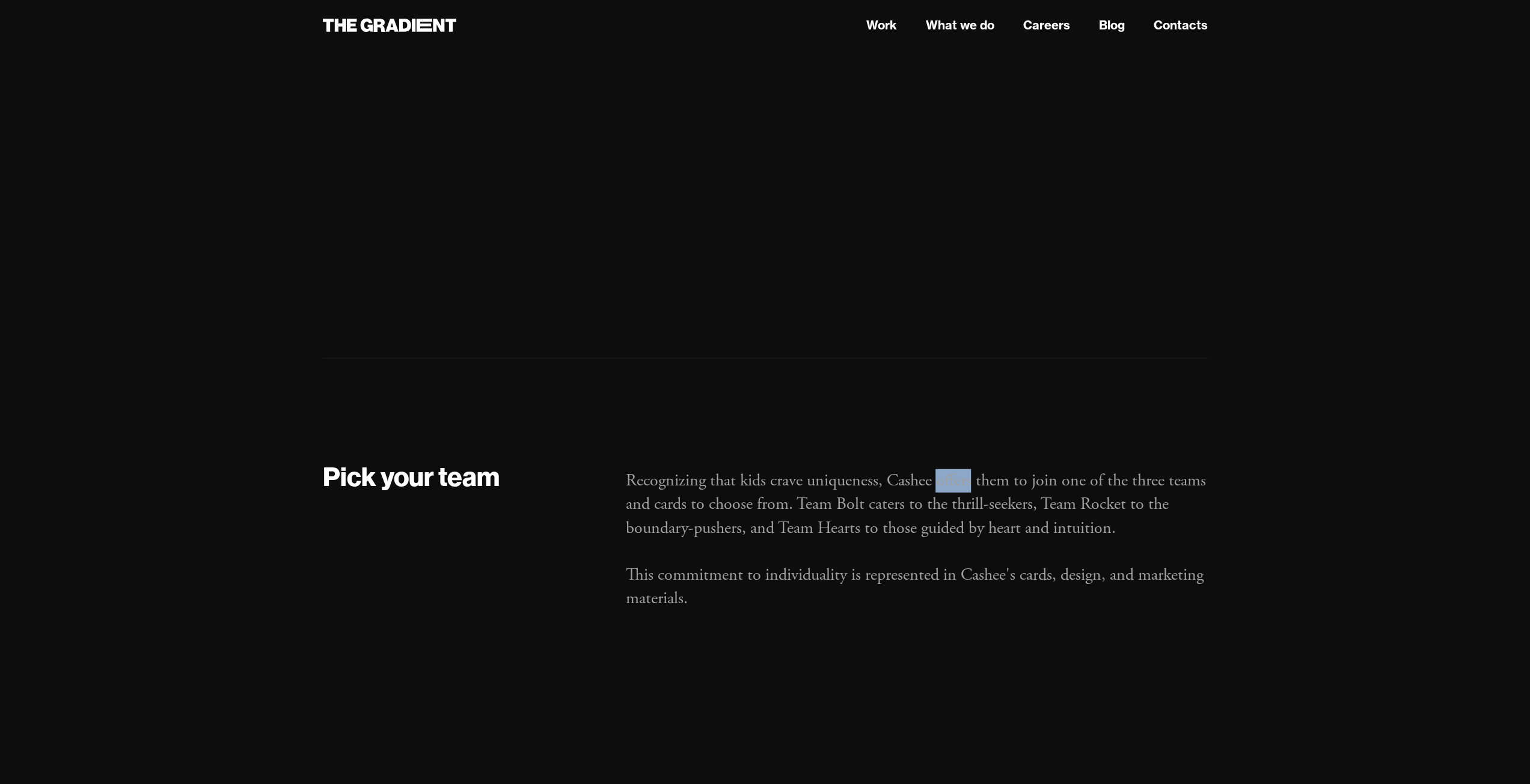
click at [955, 469] on p "Recognizing that kids crave uniqueness, Cashee offers them to join one of the t…" at bounding box center [916, 540] width 582 height 141
click at [648, 487] on p "Recognizing that kids crave uniqueness, Cashee offers them to join one of the t…" at bounding box center [916, 540] width 582 height 141
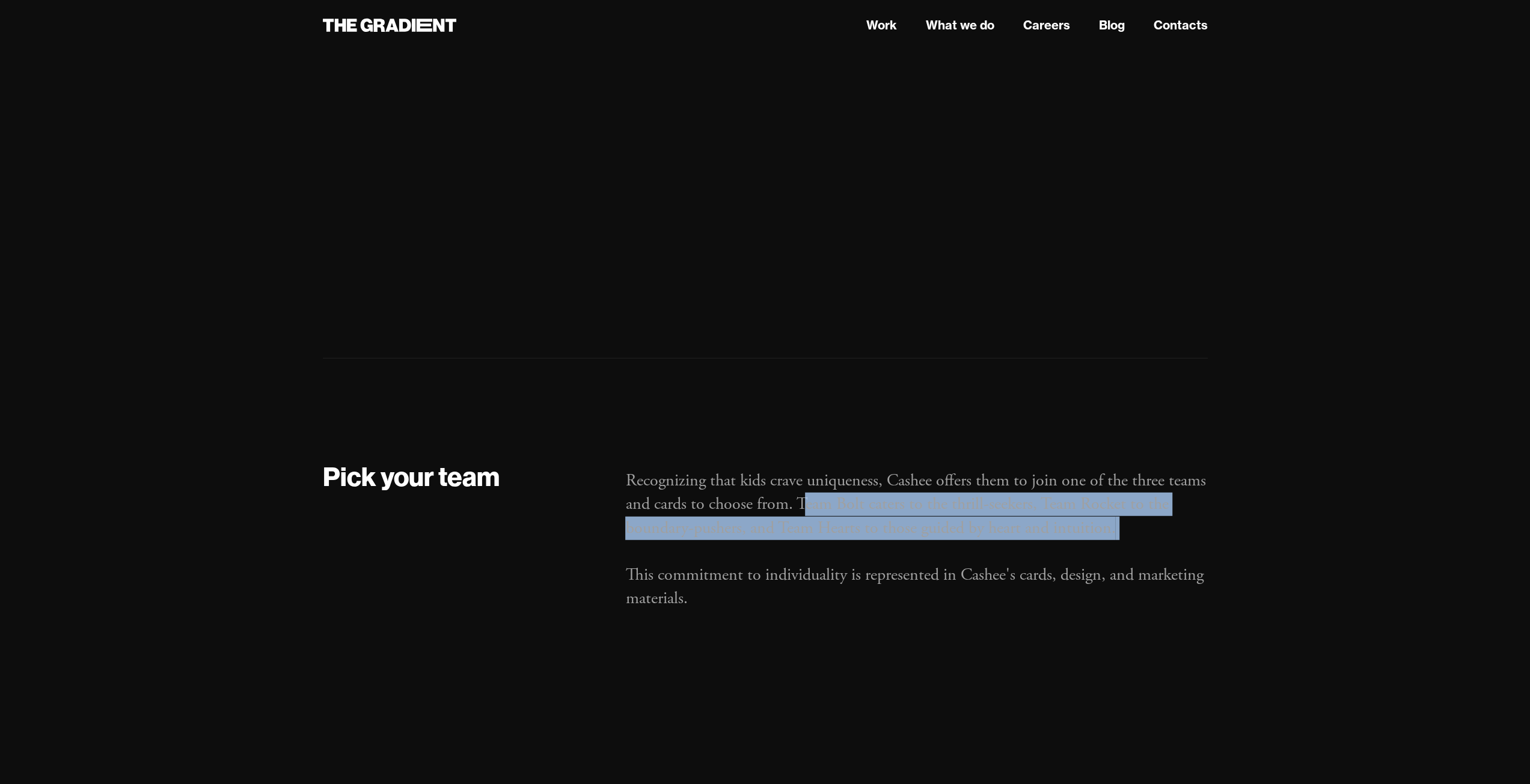
drag, startPoint x: 806, startPoint y: 453, endPoint x: 1124, endPoint y: 492, distance: 320.4
click at [1124, 492] on p "Recognizing that kids crave uniqueness, Cashee offers them to join one of the t…" at bounding box center [916, 540] width 582 height 141
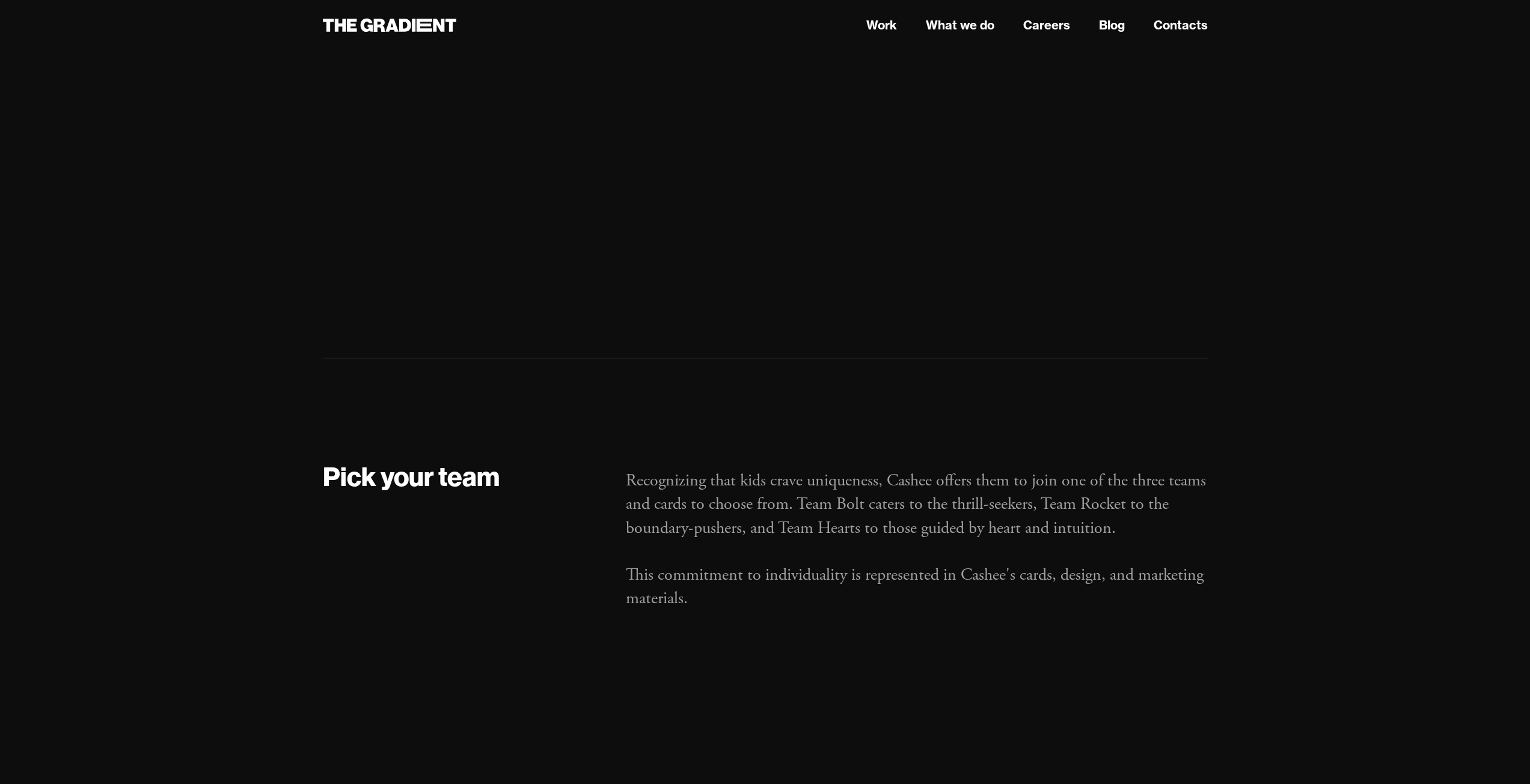
drag, startPoint x: 668, startPoint y: 553, endPoint x: 656, endPoint y: 560, distance: 13.9
click at [668, 553] on p "Recognizing that kids crave uniqueness, Cashee offers them to join one of the t…" at bounding box center [916, 540] width 582 height 141
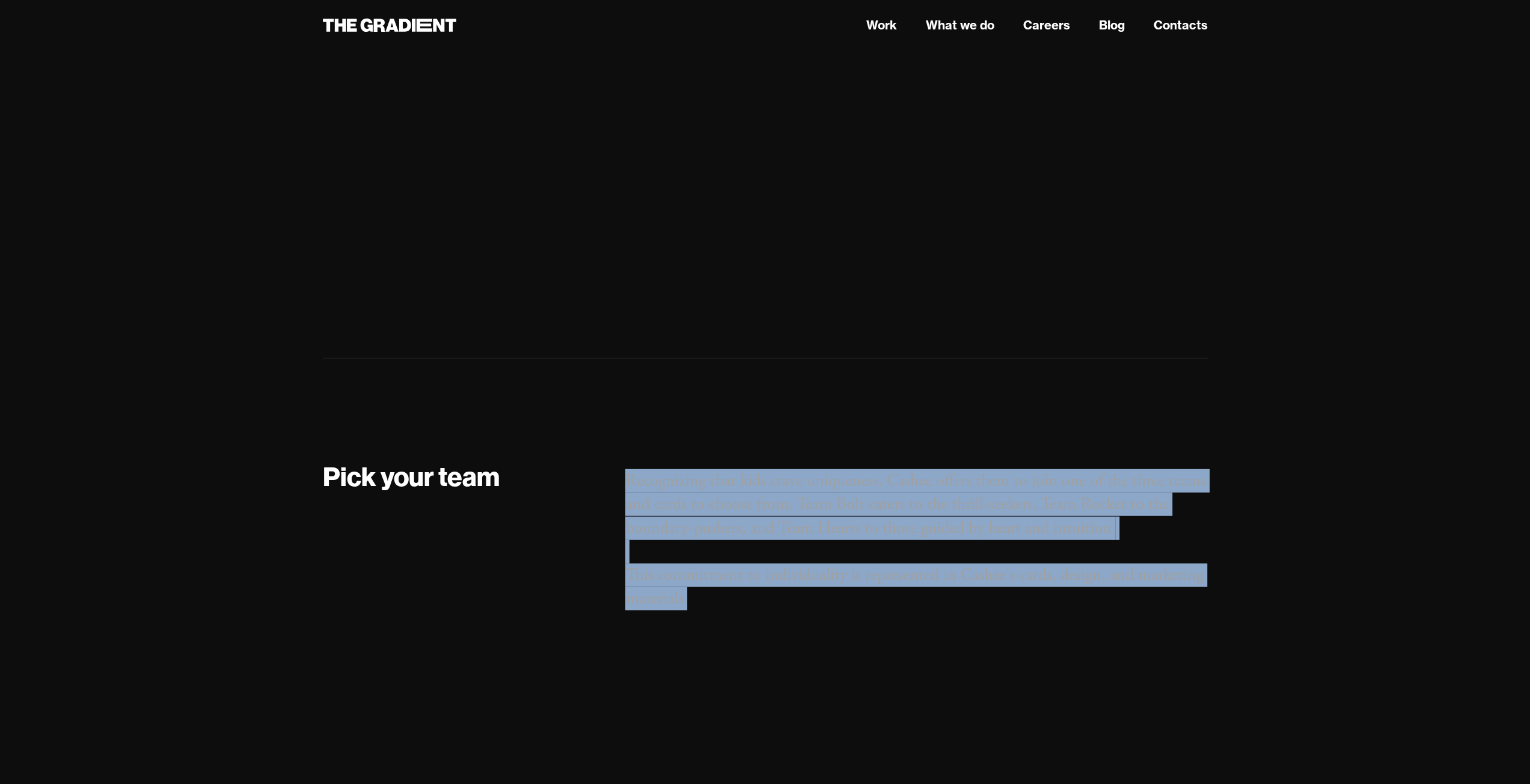
drag, startPoint x: 739, startPoint y: 559, endPoint x: 614, endPoint y: 415, distance: 190.7
click at [614, 460] on div "Recognizing that kids crave uniqueness, Cashee offers them to join one of the t…" at bounding box center [916, 548] width 606 height 177
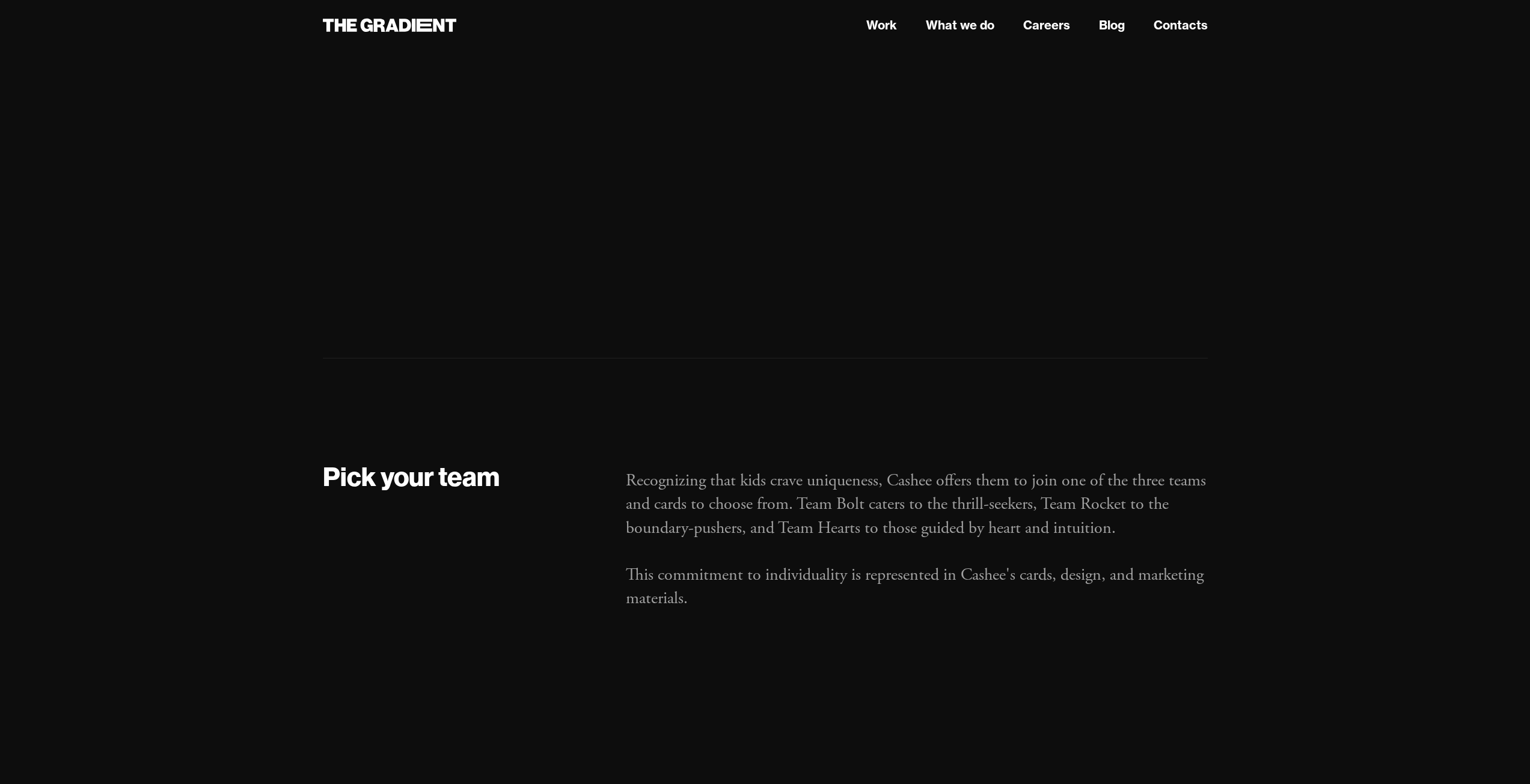
click at [604, 474] on div "Pick your team" at bounding box center [462, 548] width 303 height 177
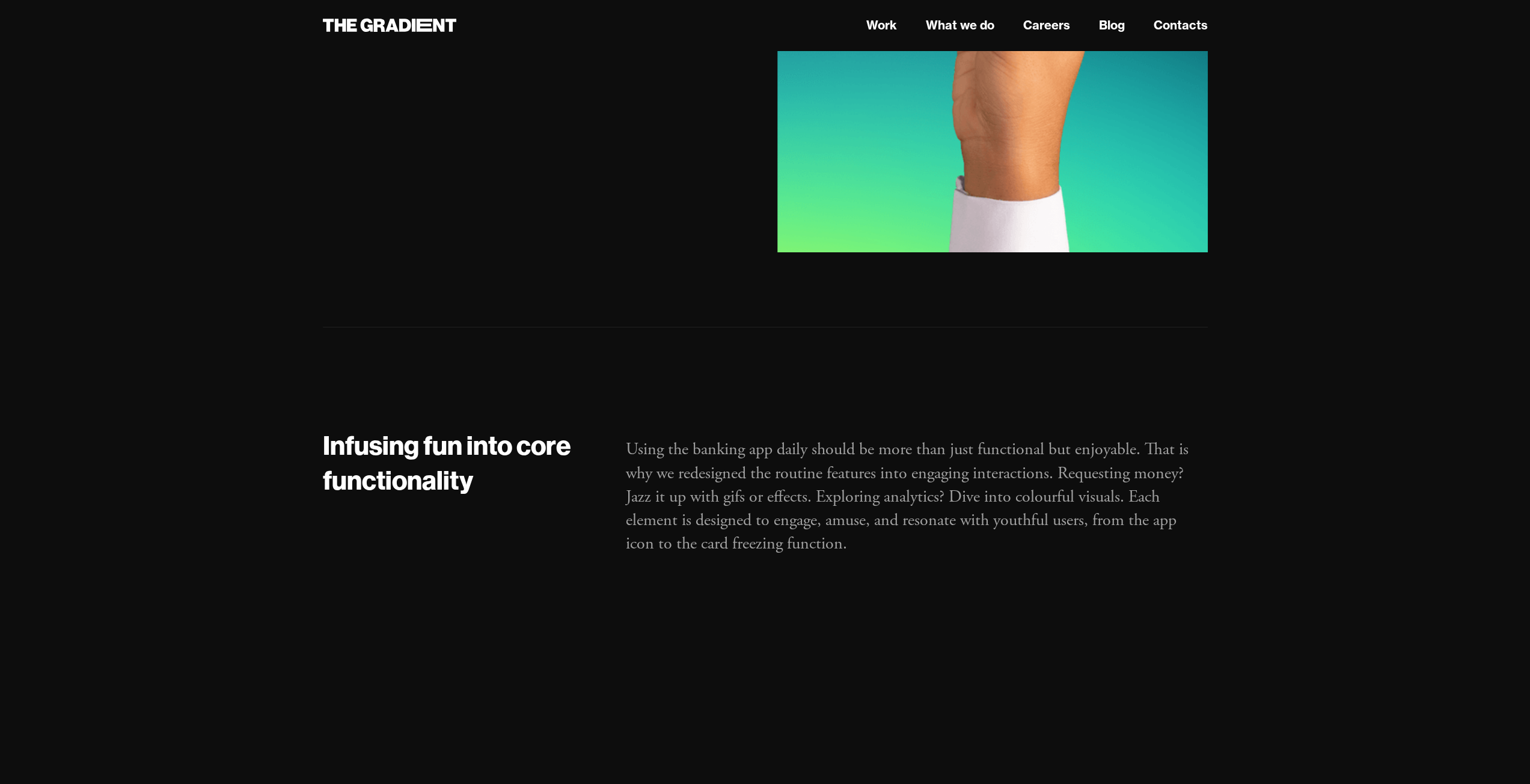
scroll to position [4567, 0]
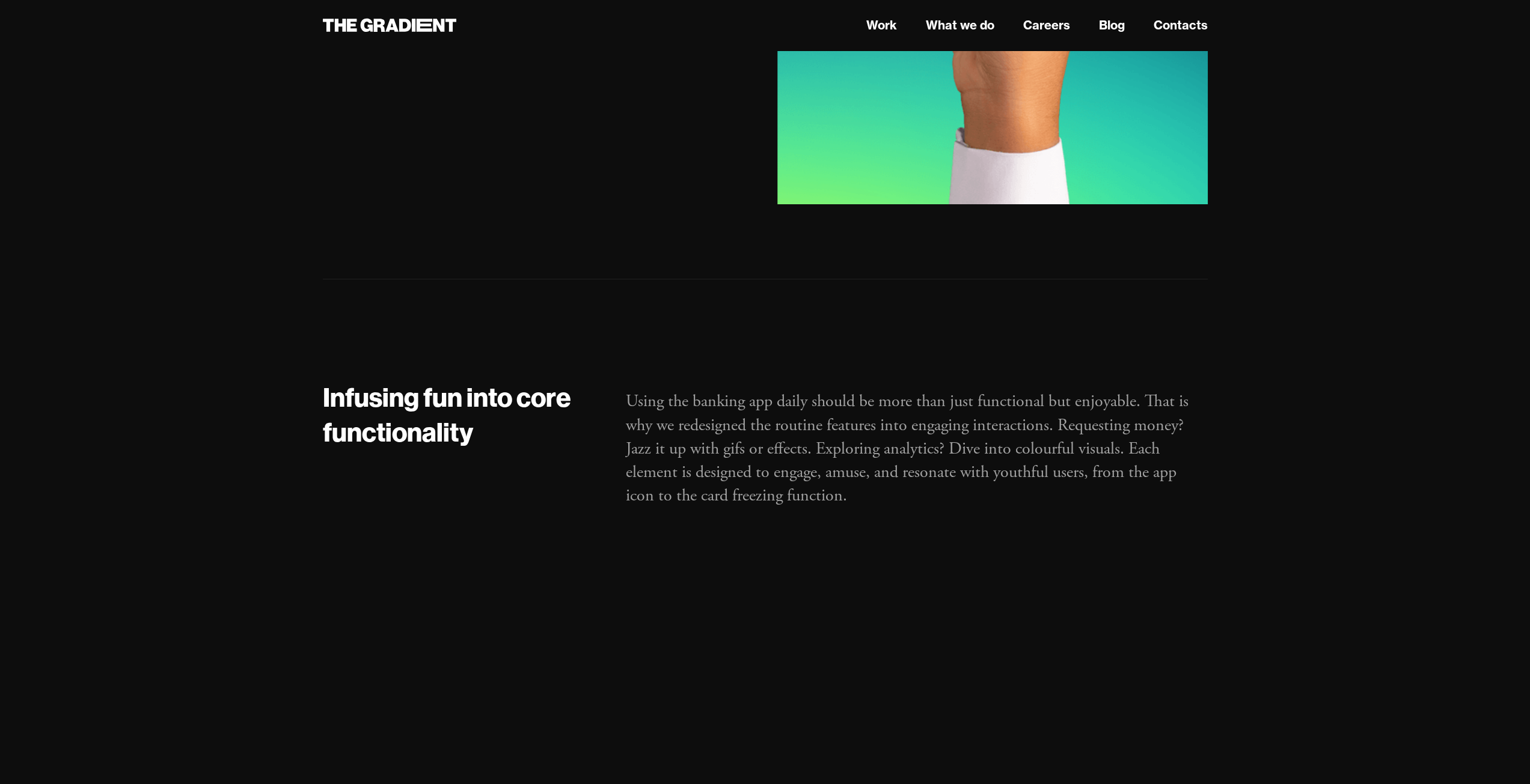
click at [798, 390] on p "Using the banking app daily should be more than just functional but enjoyable. …" at bounding box center [916, 449] width 582 height 118
click at [803, 390] on p "Using the banking app daily should be more than just functional but enjoyable. …" at bounding box center [916, 449] width 582 height 118
click at [804, 390] on p "Using the banking app daily should be more than just functional but enjoyable. …" at bounding box center [916, 449] width 582 height 118
click at [811, 390] on p "Using the banking app daily should be more than just functional but enjoyable. …" at bounding box center [916, 449] width 582 height 118
click at [1029, 390] on p "Using the banking app daily should be more than just functional but enjoyable. …" at bounding box center [916, 449] width 582 height 118
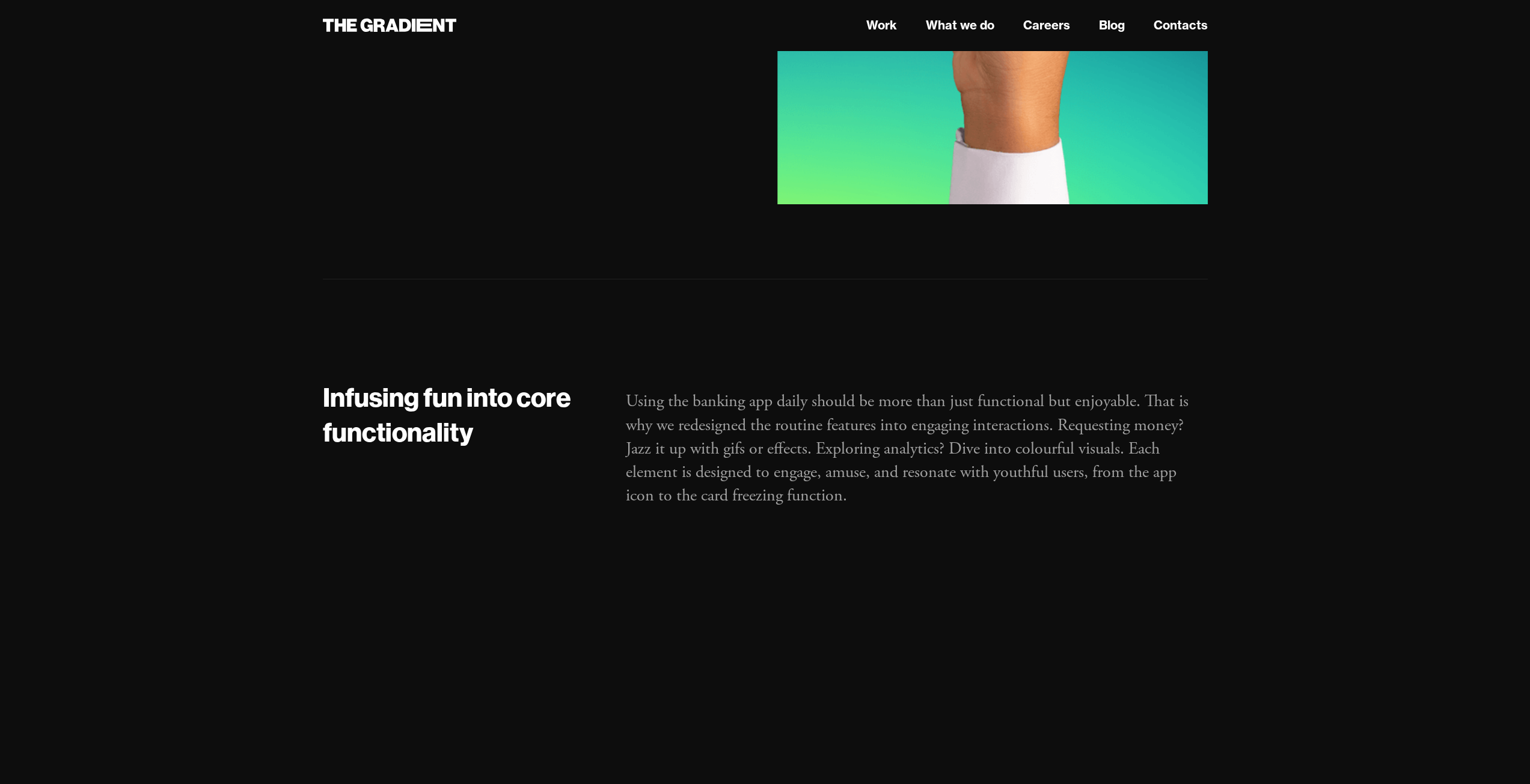
click at [1028, 392] on p "Using the banking app daily should be more than just functional but enjoyable. …" at bounding box center [916, 449] width 582 height 118
click at [1025, 393] on p "Using the banking app daily should be more than just functional but enjoyable. …" at bounding box center [916, 449] width 582 height 118
click at [1029, 391] on p "Using the banking app daily should be more than just functional but enjoyable. …" at bounding box center [916, 449] width 582 height 118
click at [1031, 392] on p "Using the banking app daily should be more than just functional but enjoyable. …" at bounding box center [916, 449] width 582 height 118
click at [1032, 392] on p "Using the banking app daily should be more than just functional but enjoyable. …" at bounding box center [916, 449] width 582 height 118
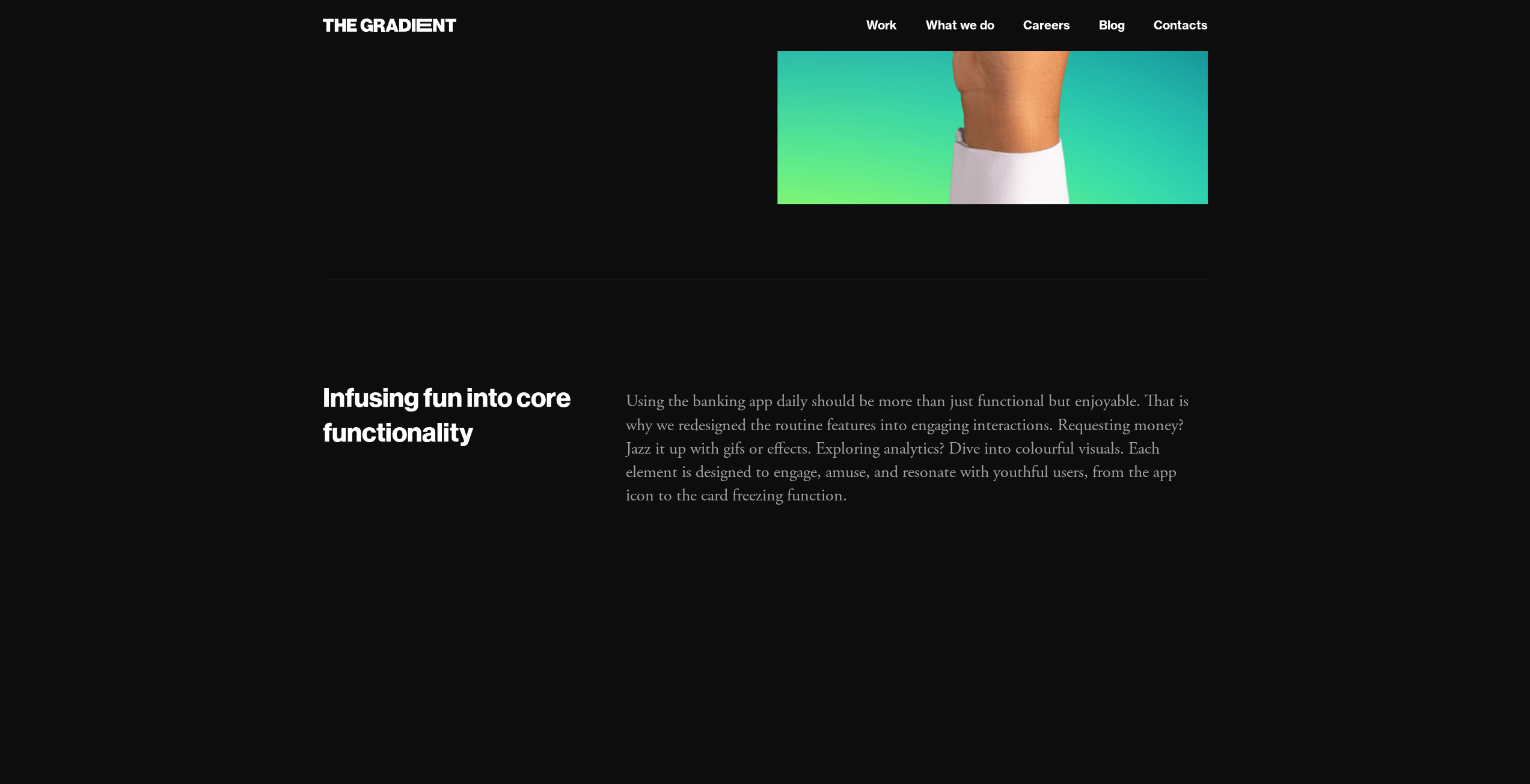
click at [946, 463] on div "Using the banking app daily should be more than just functional but enjoyable. …" at bounding box center [916, 457] width 606 height 154
click at [961, 458] on div "Using the banking app daily should be more than just functional but enjoyable. …" at bounding box center [916, 457] width 606 height 154
click at [963, 457] on div "Using the banking app daily should be more than just functional but enjoyable. …" at bounding box center [916, 457] width 606 height 154
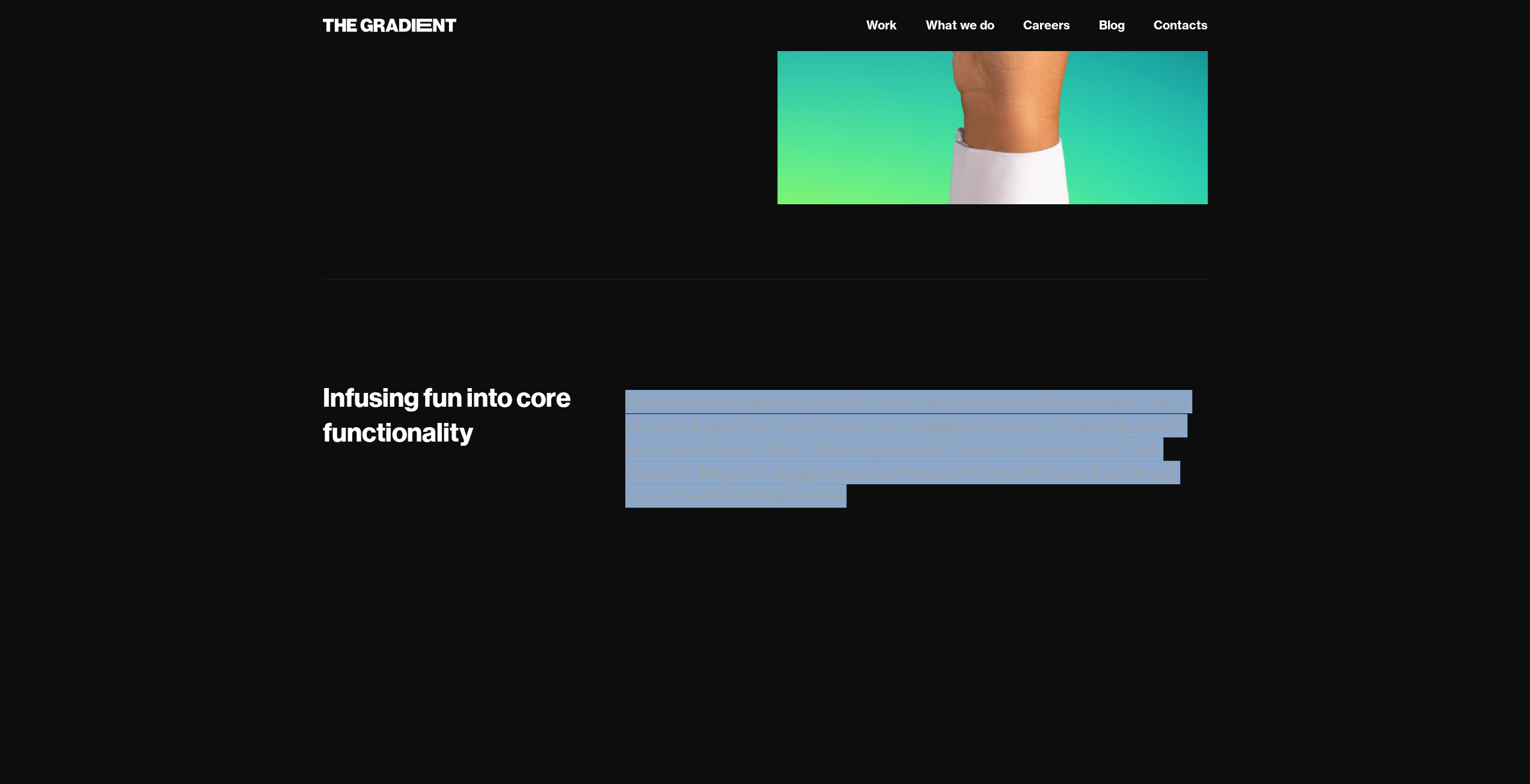
drag, startPoint x: 618, startPoint y: 345, endPoint x: 1027, endPoint y: 493, distance: 435.0
click at [1007, 429] on p "Using the banking app daily should be more than just functional but enjoyable. …" at bounding box center [916, 449] width 582 height 118
click at [886, 398] on p "Using the banking app daily should be more than just functional but enjoyable. …" at bounding box center [916, 449] width 582 height 118
click at [675, 451] on p "Using the banking app daily should be more than just functional but enjoyable. …" at bounding box center [916, 449] width 582 height 118
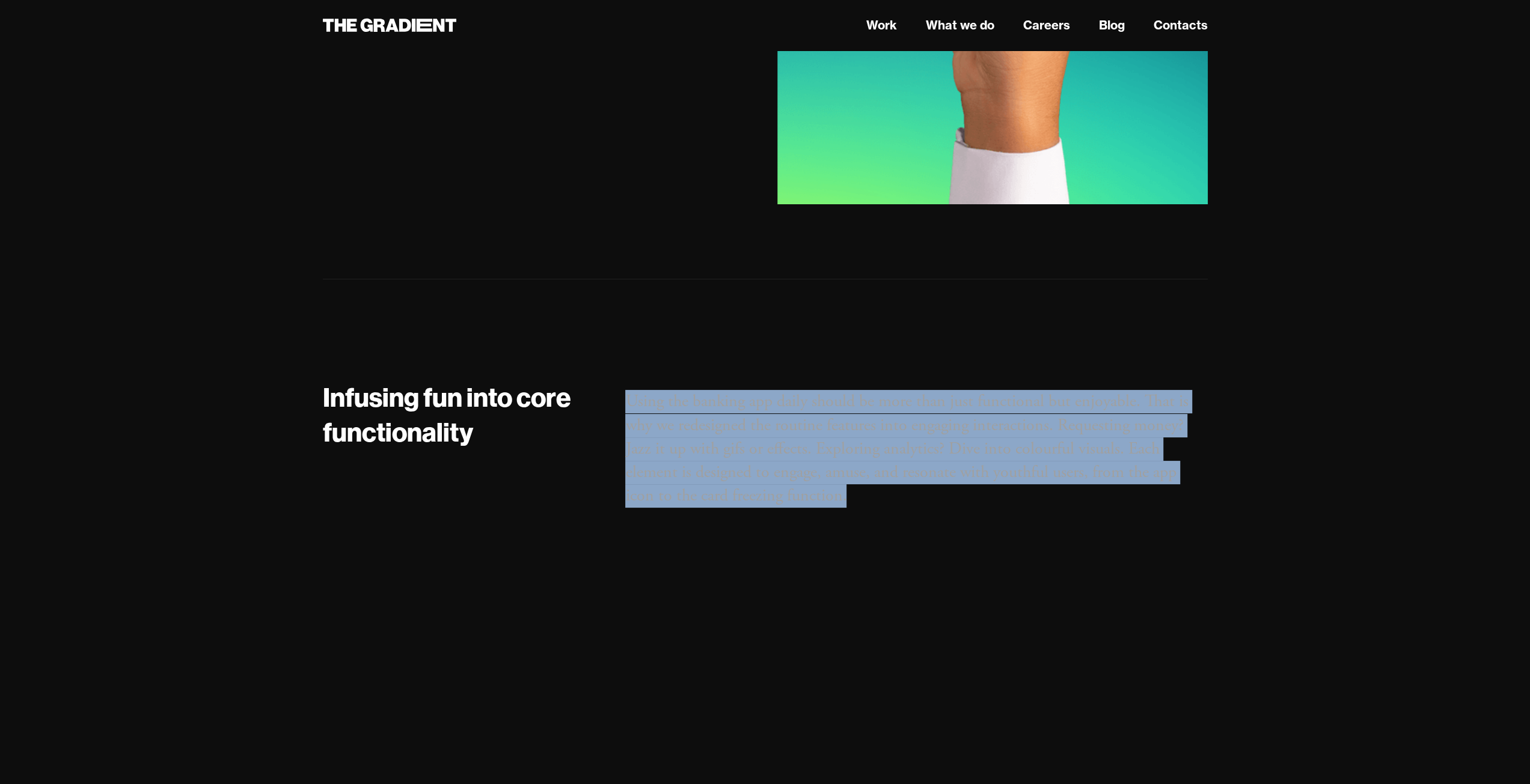
click at [1112, 390] on p "Using the banking app daily should be more than just functional but enjoyable. …" at bounding box center [916, 449] width 582 height 118
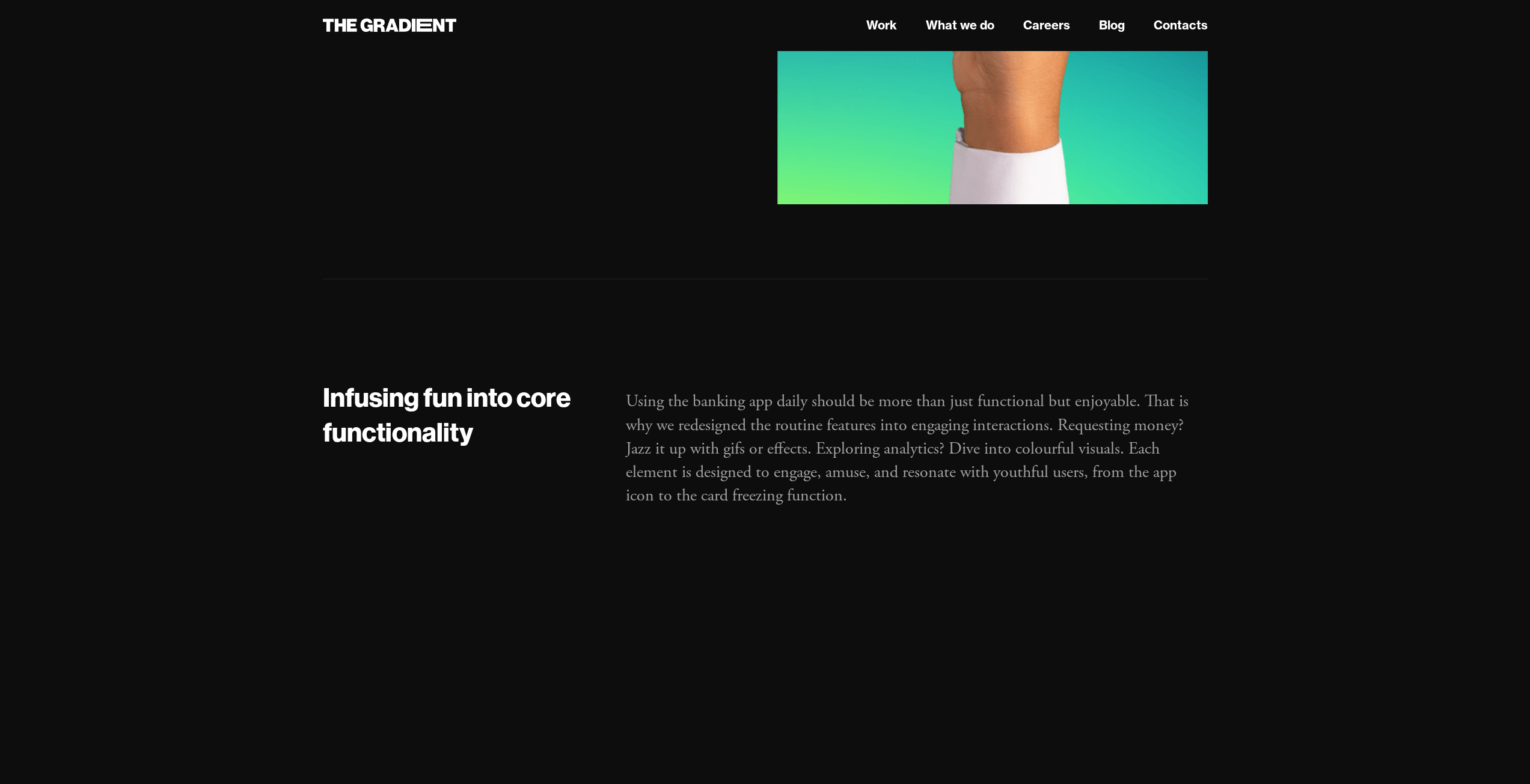
click at [518, 388] on h2 "Infusing fun into core functionality" at bounding box center [462, 414] width 279 height 69
click at [1002, 403] on p "Using the banking app daily should be more than just functional but enjoyable. …" at bounding box center [916, 449] width 582 height 118
click at [1010, 398] on p "Using the banking app daily should be more than just functional but enjoyable. …" at bounding box center [916, 449] width 582 height 118
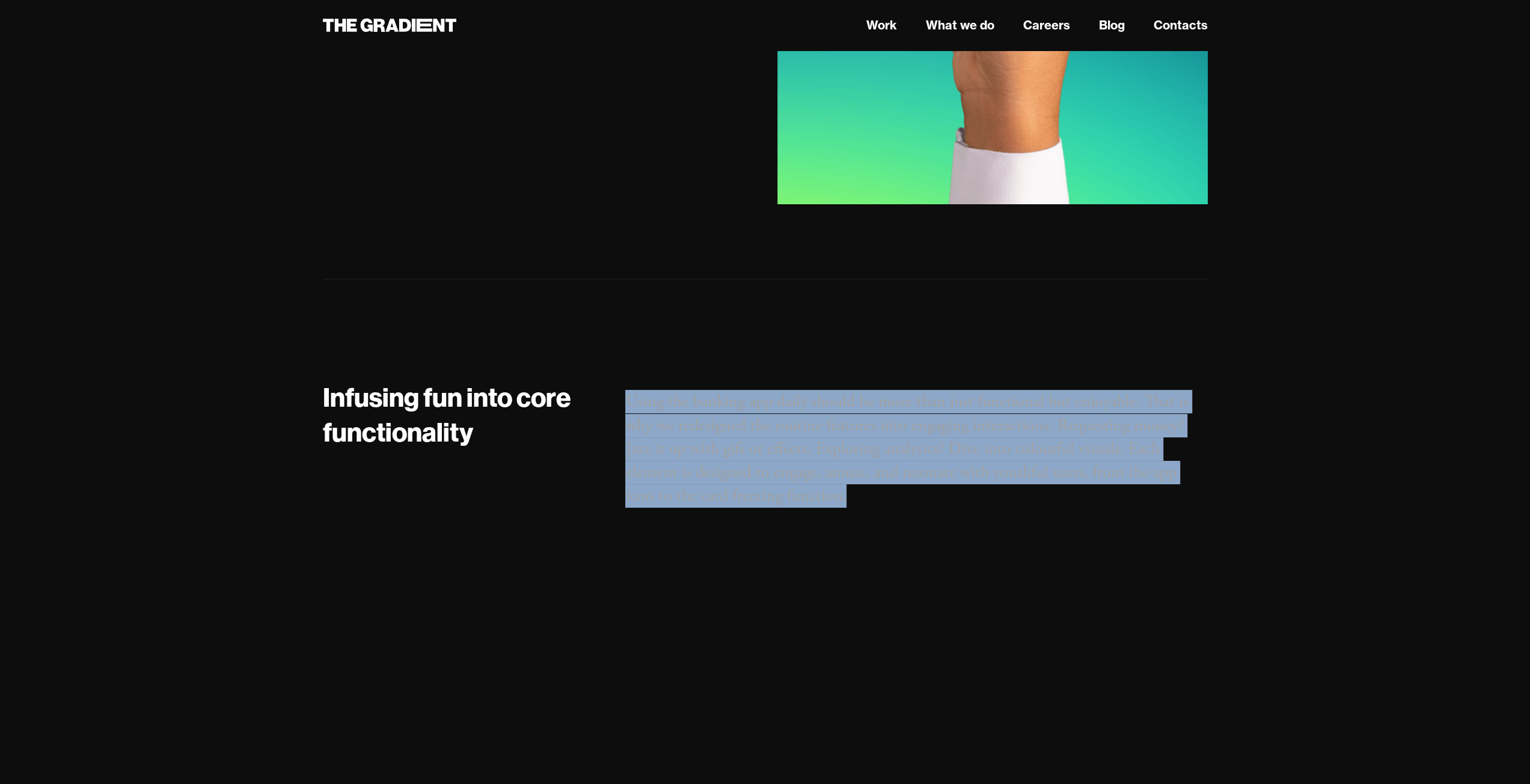
click at [1010, 398] on p "Using the banking app daily should be more than just functional but enjoyable. …" at bounding box center [916, 449] width 582 height 118
click at [1001, 428] on p "Using the banking app daily should be more than just functional but enjoyable. …" at bounding box center [916, 449] width 582 height 118
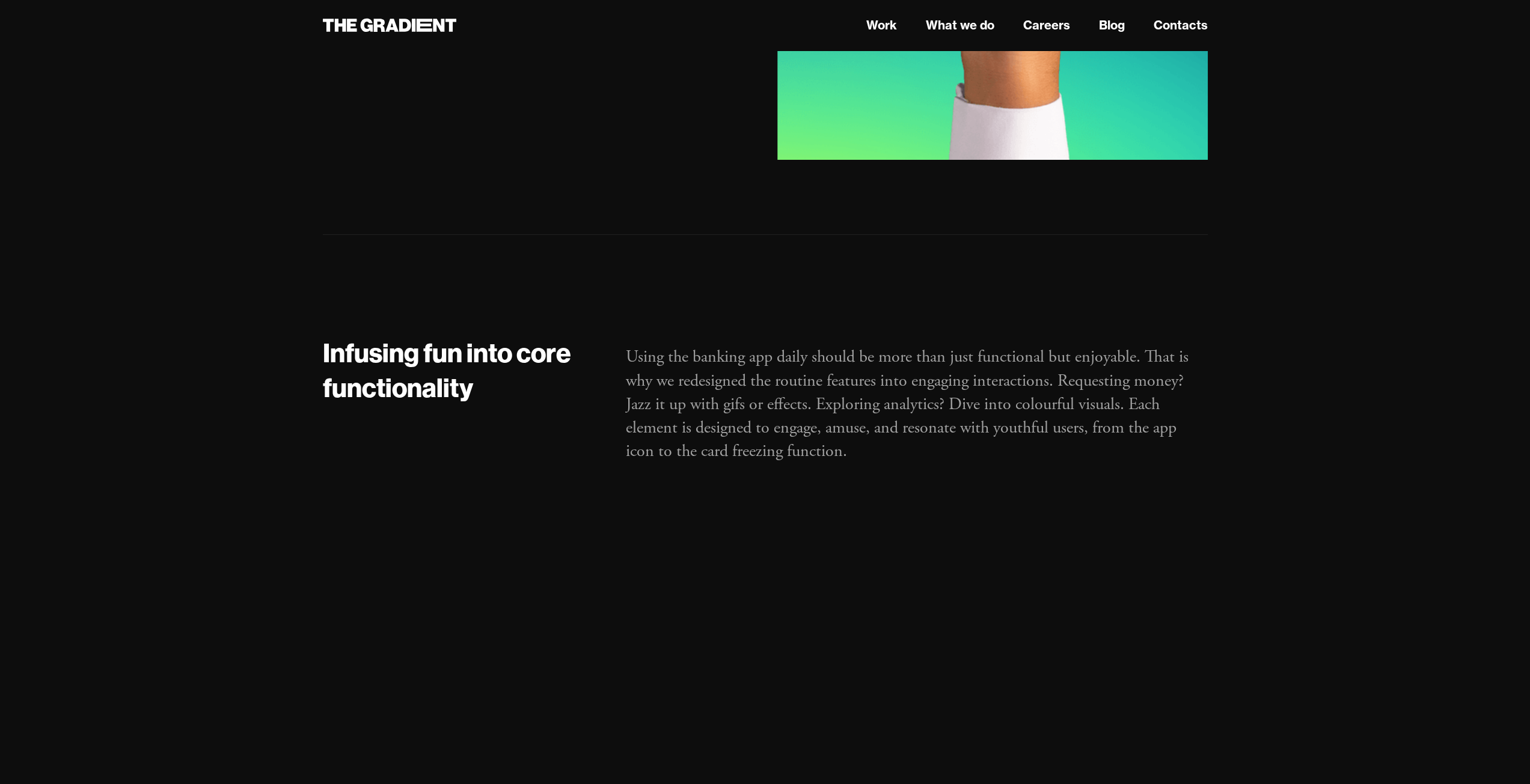
scroll to position [4687, 0]
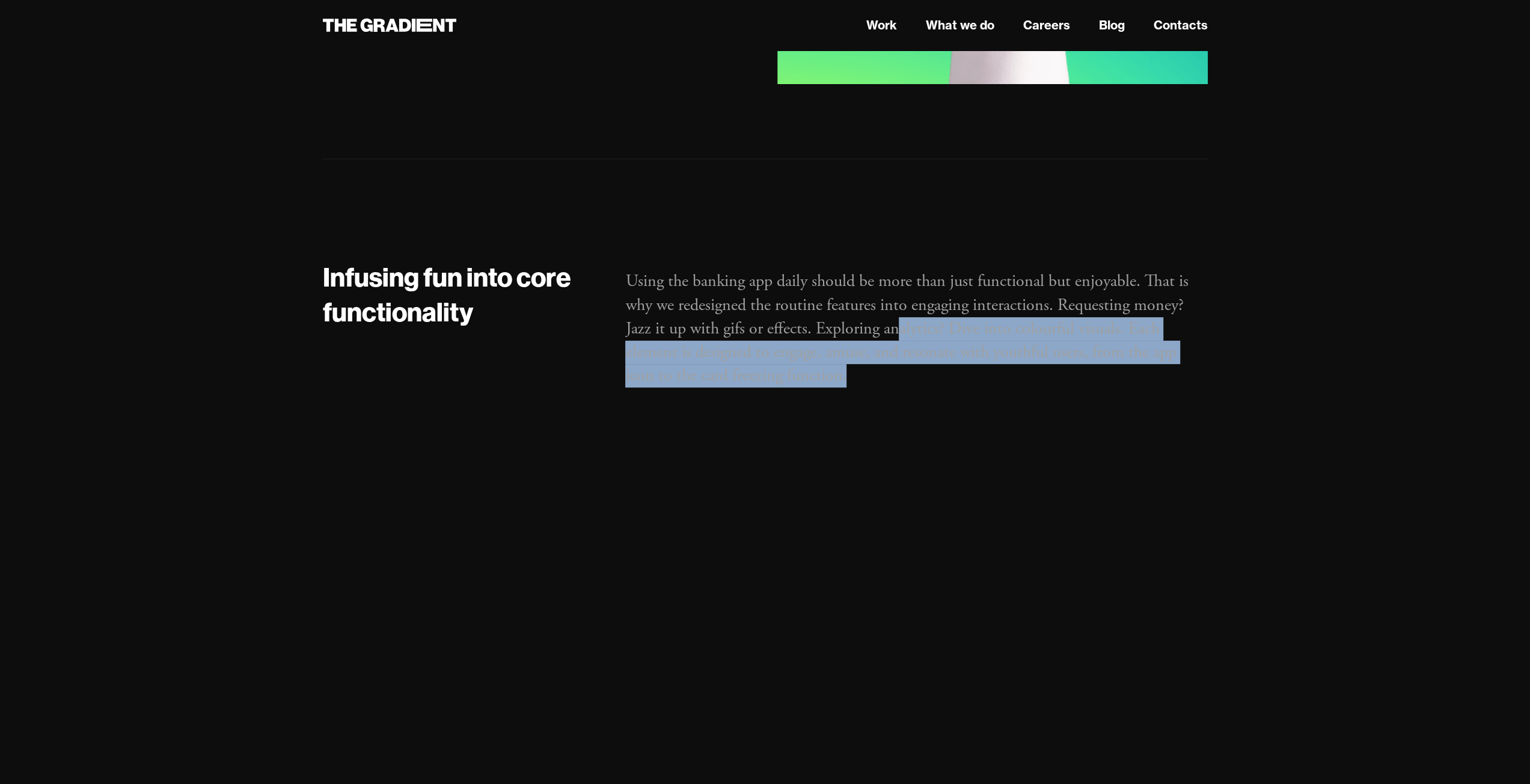
drag, startPoint x: 902, startPoint y: 267, endPoint x: 876, endPoint y: 346, distance: 83.2
click at [876, 346] on div "Using the banking app daily should be more than just functional but enjoyable. …" at bounding box center [916, 337] width 606 height 154
click at [874, 346] on div "Using the banking app daily should be more than just functional but enjoyable. …" at bounding box center [916, 337] width 606 height 154
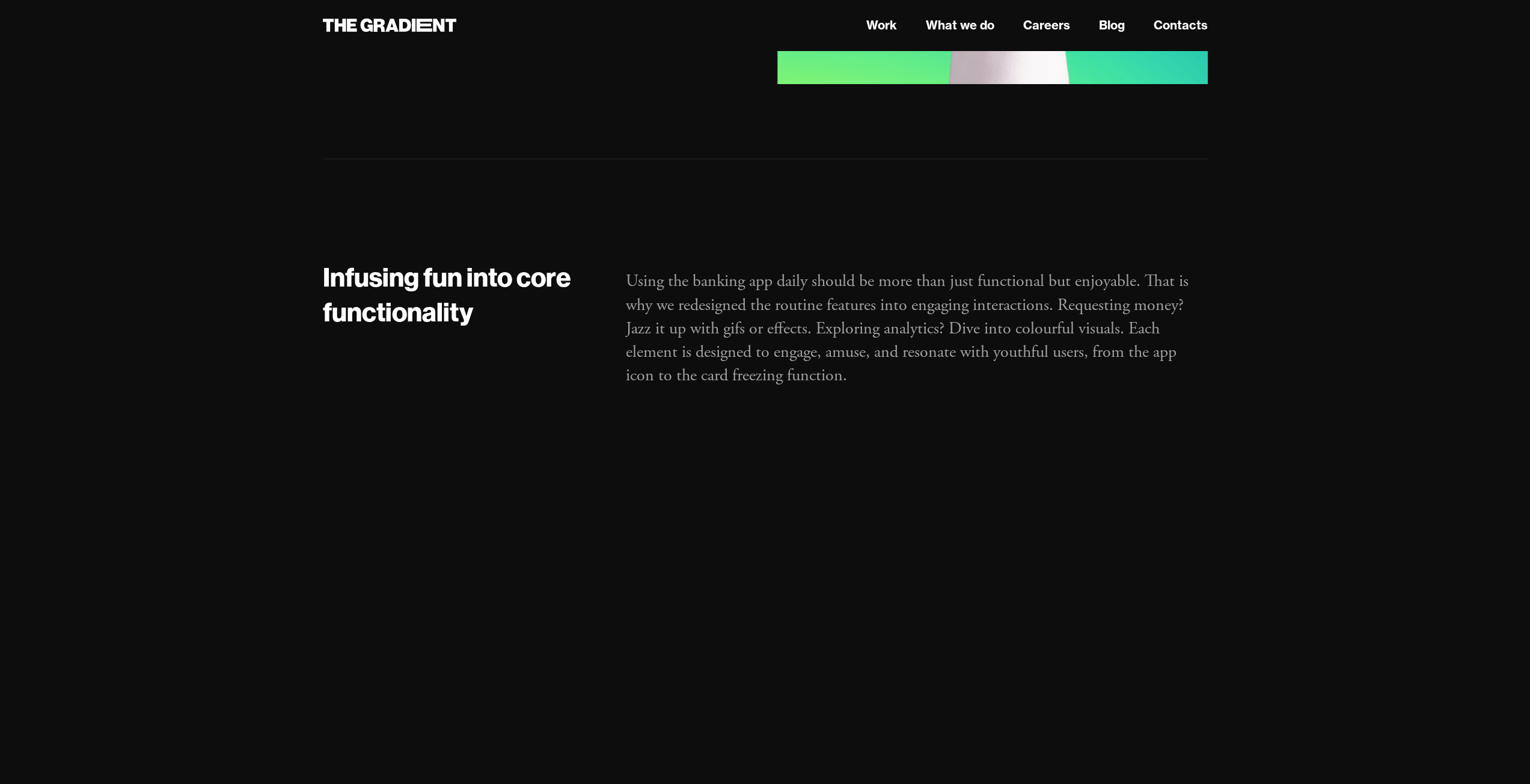
click at [910, 339] on div "Using the banking app daily should be more than just functional but enjoyable. …" at bounding box center [916, 337] width 606 height 154
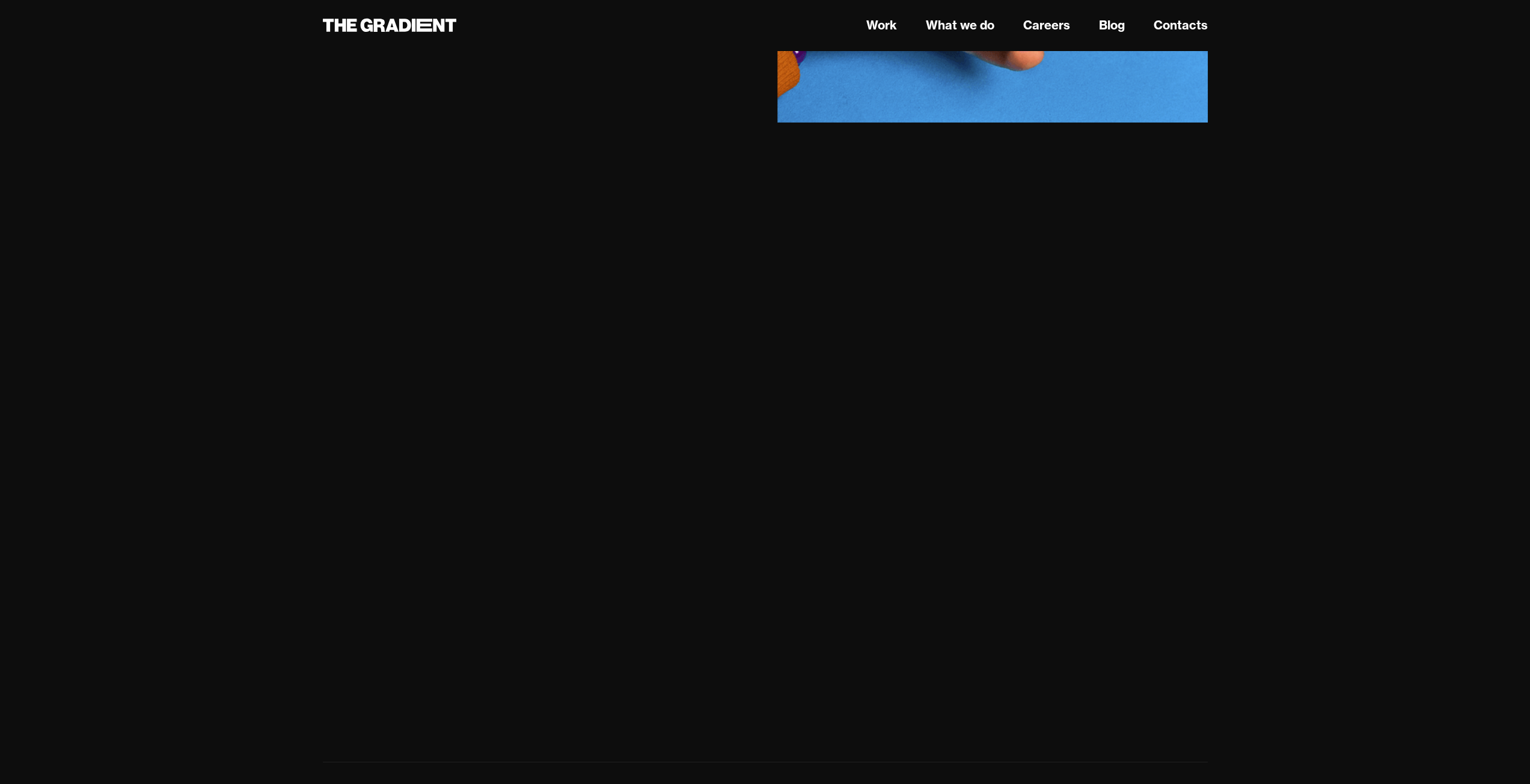
scroll to position [9074, 0]
